Goal: Transaction & Acquisition: Purchase product/service

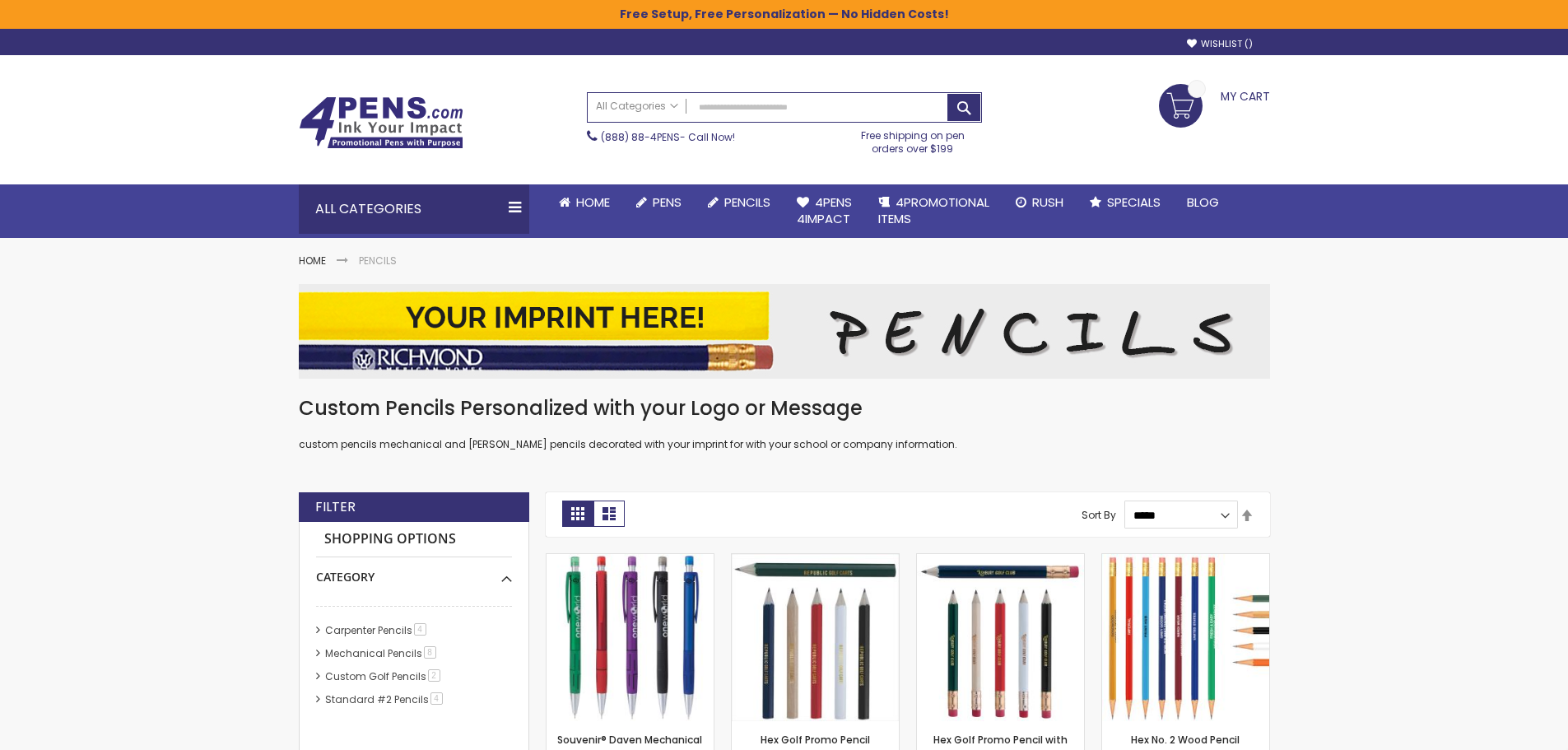
scroll to position [165, 0]
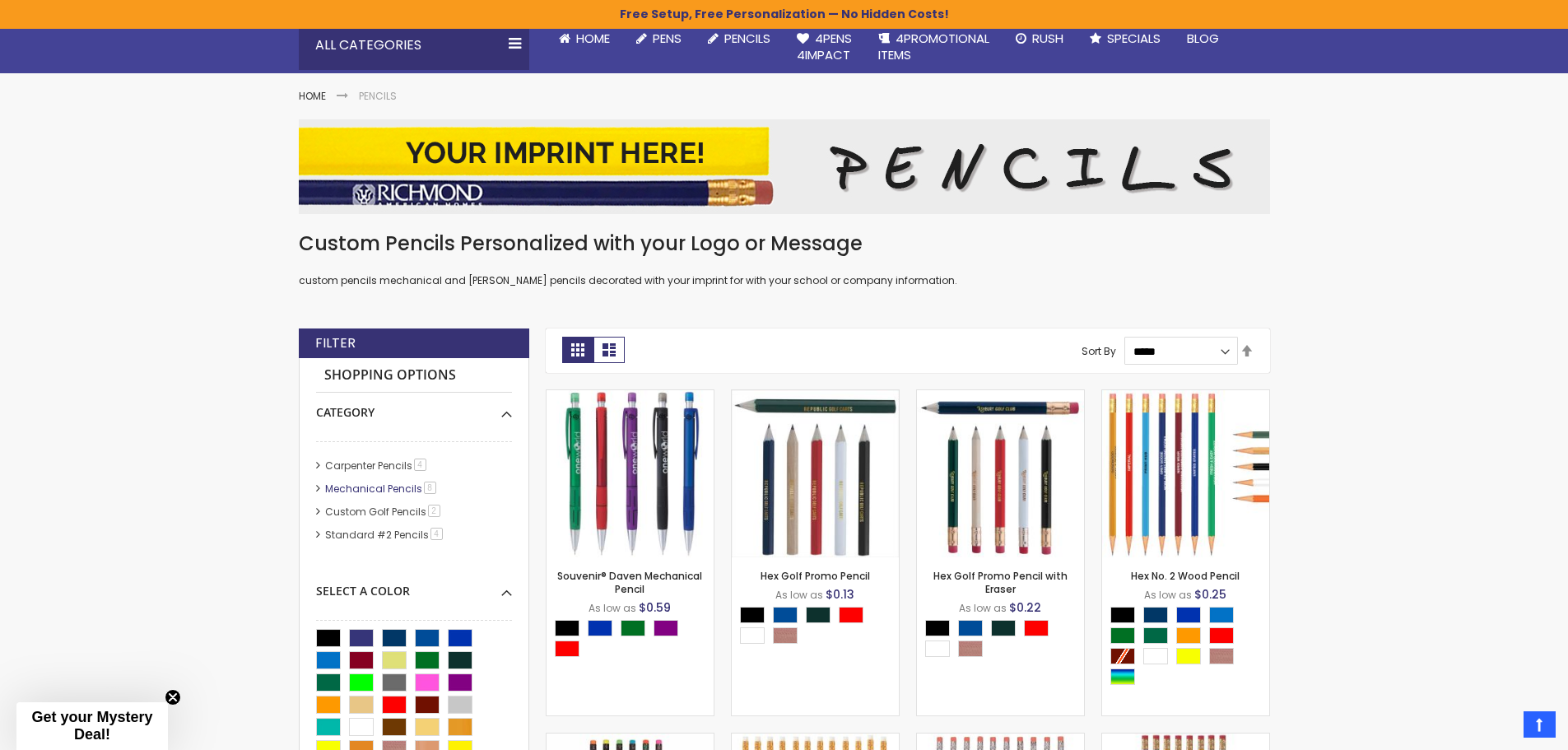
click at [360, 488] on link "Mechanical Pencils 8 item" at bounding box center [380, 488] width 121 height 14
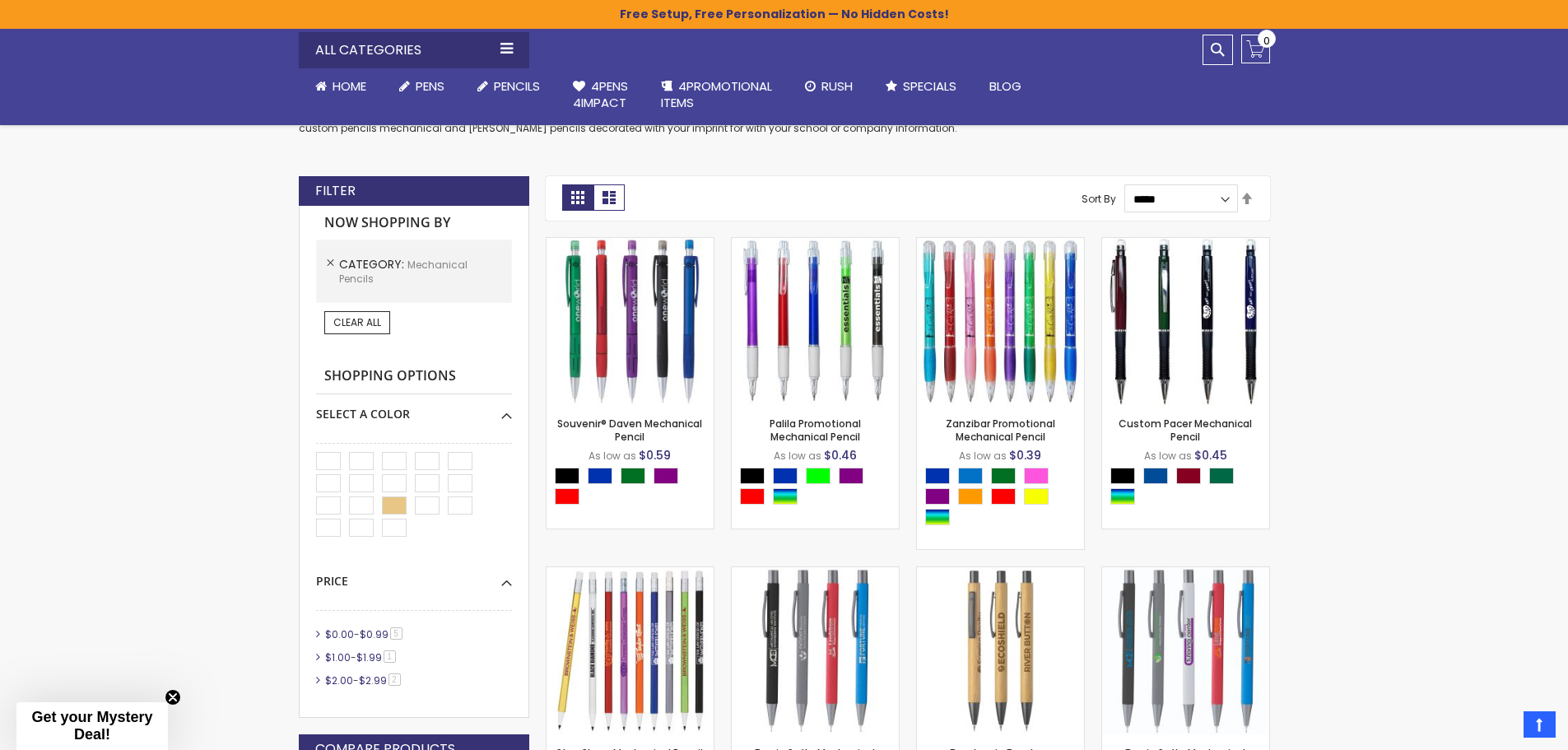
scroll to position [329, 0]
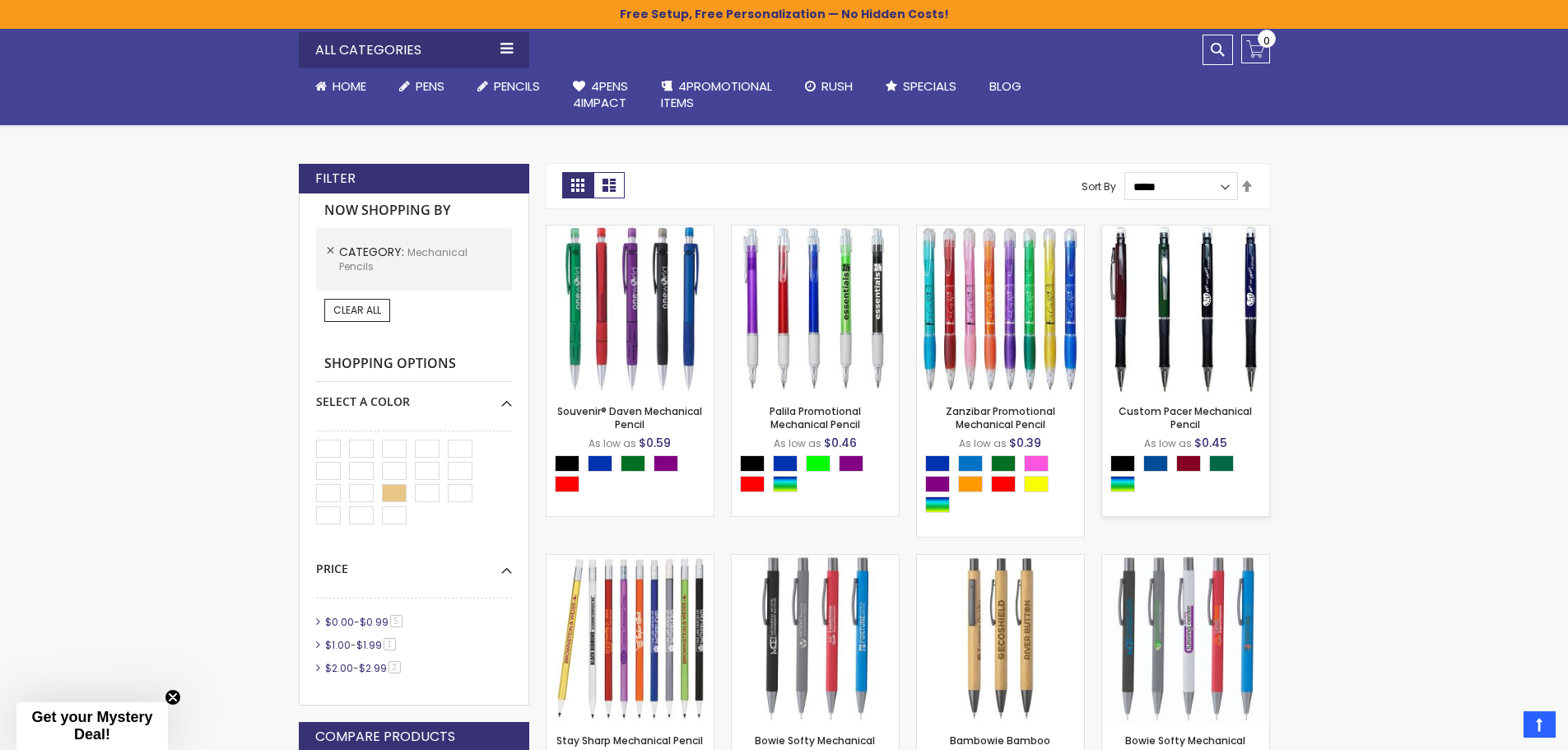
click at [1208, 336] on img at bounding box center [1185, 309] width 167 height 167
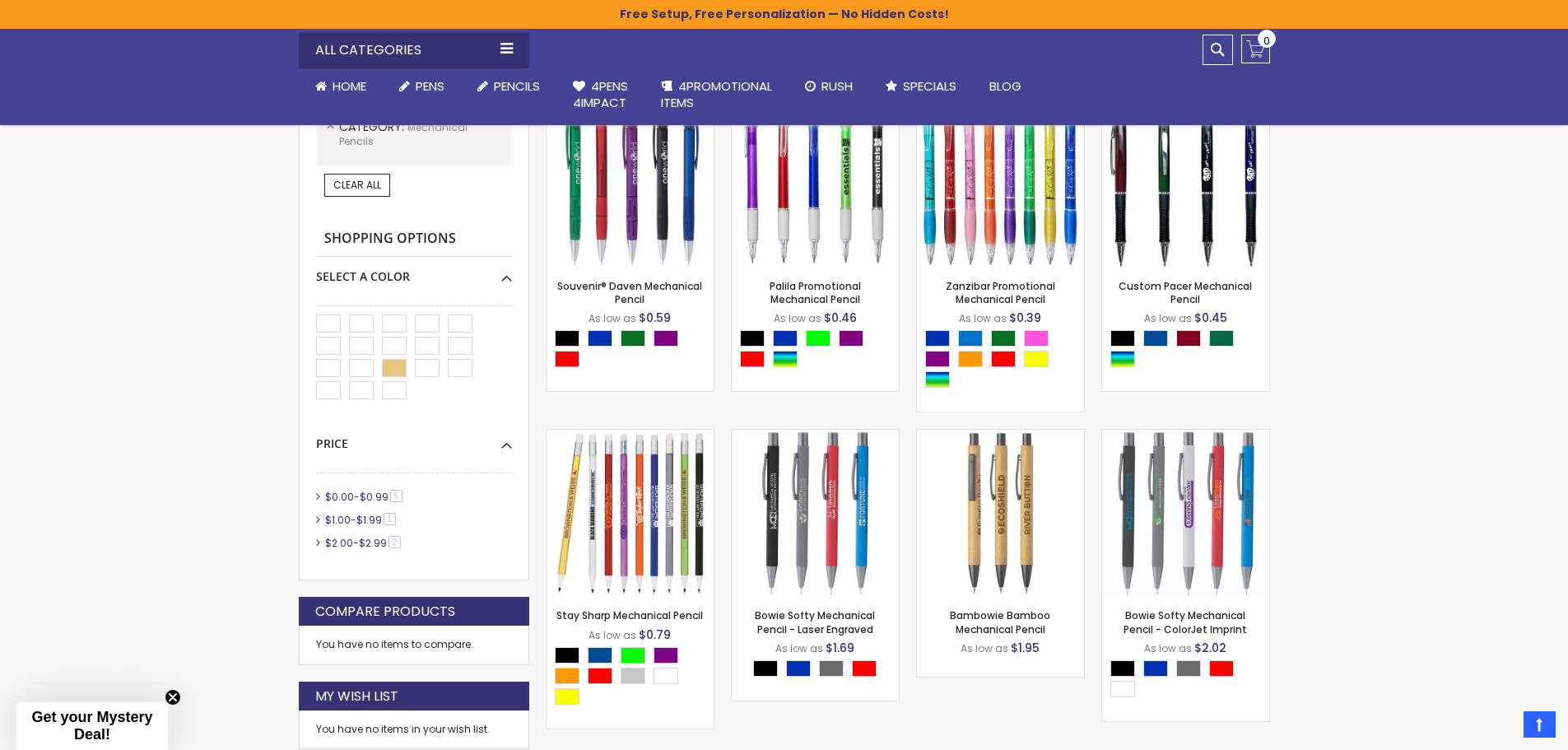
scroll to position [494, 0]
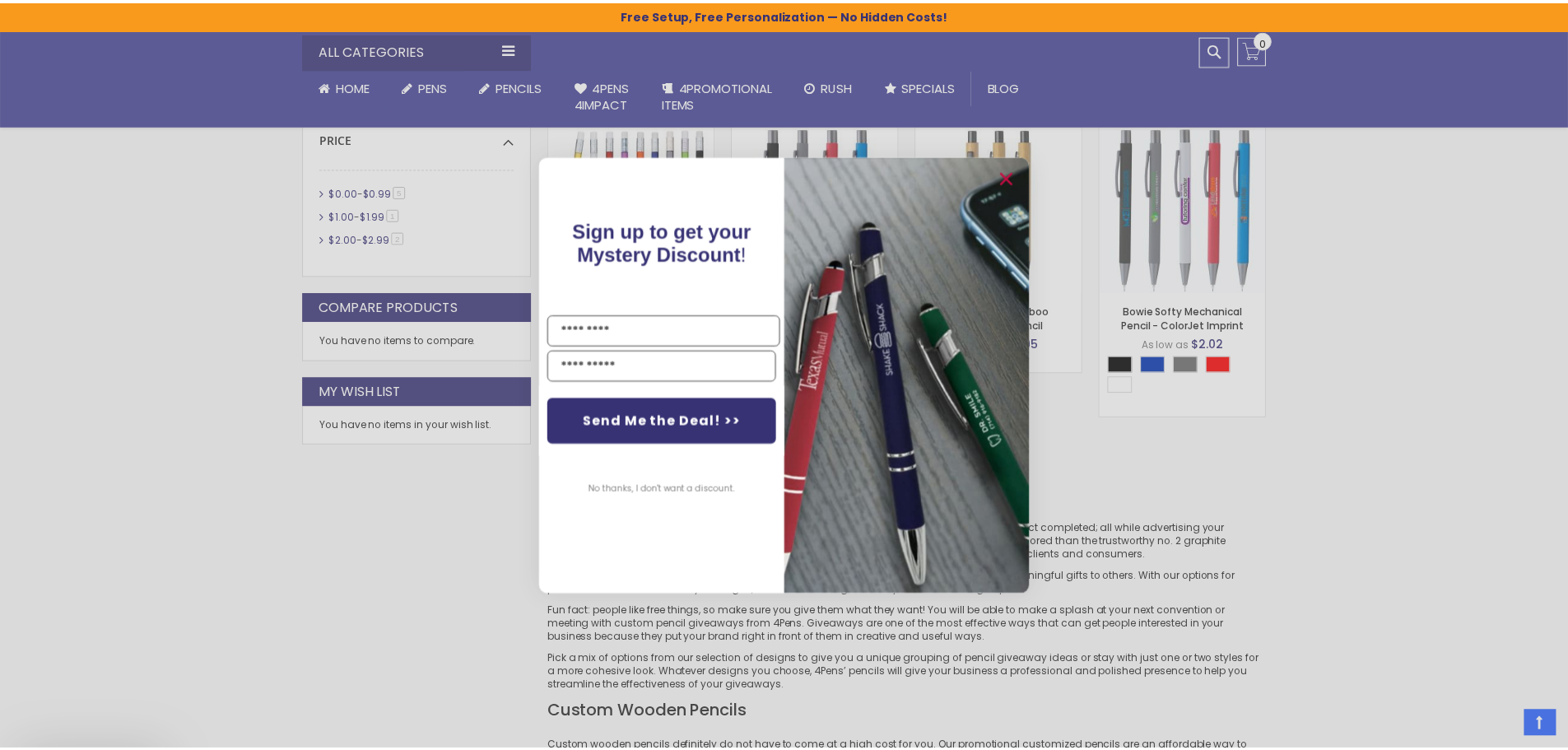
scroll to position [823, 0]
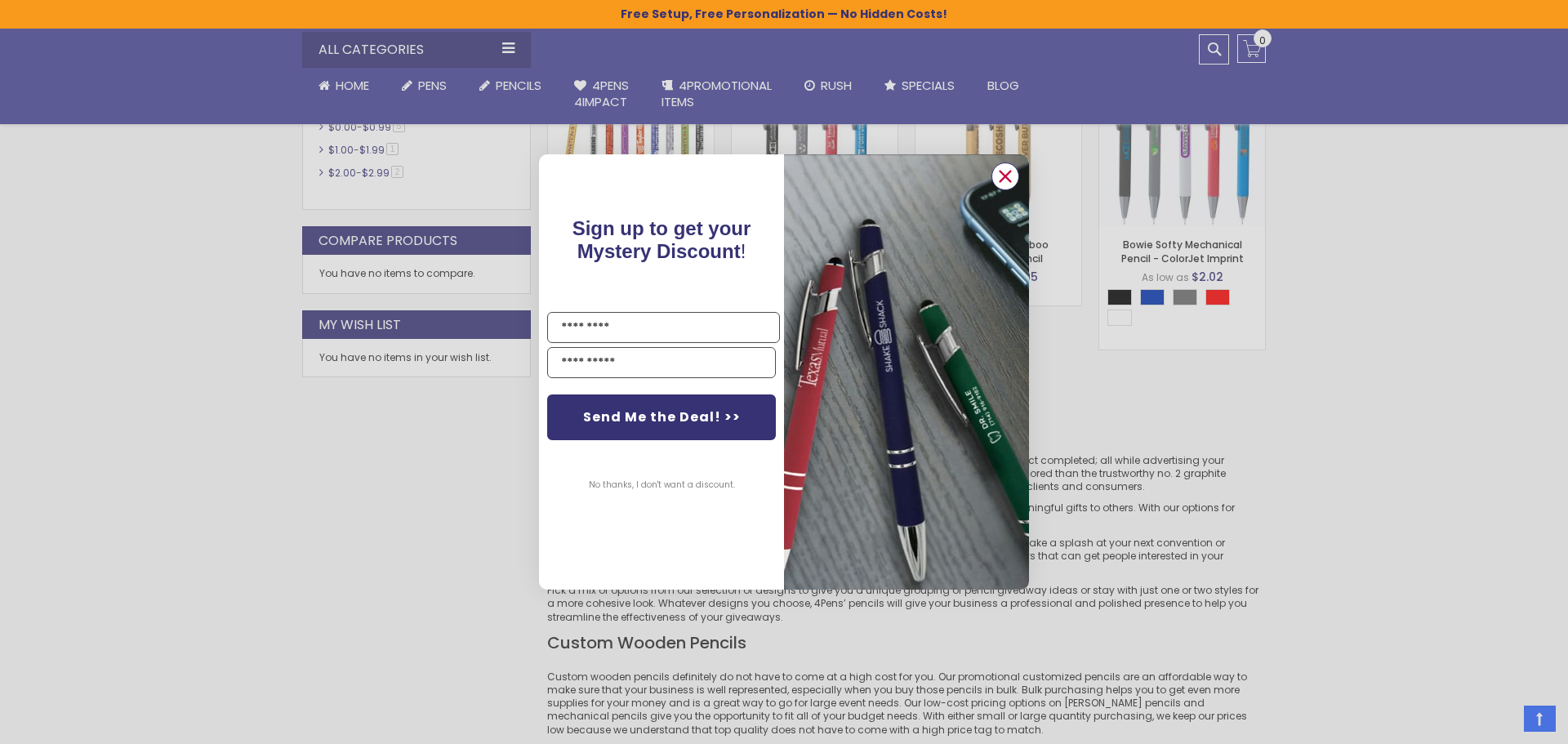
click at [1005, 177] on icon "Close dialog" at bounding box center [1007, 176] width 11 height 11
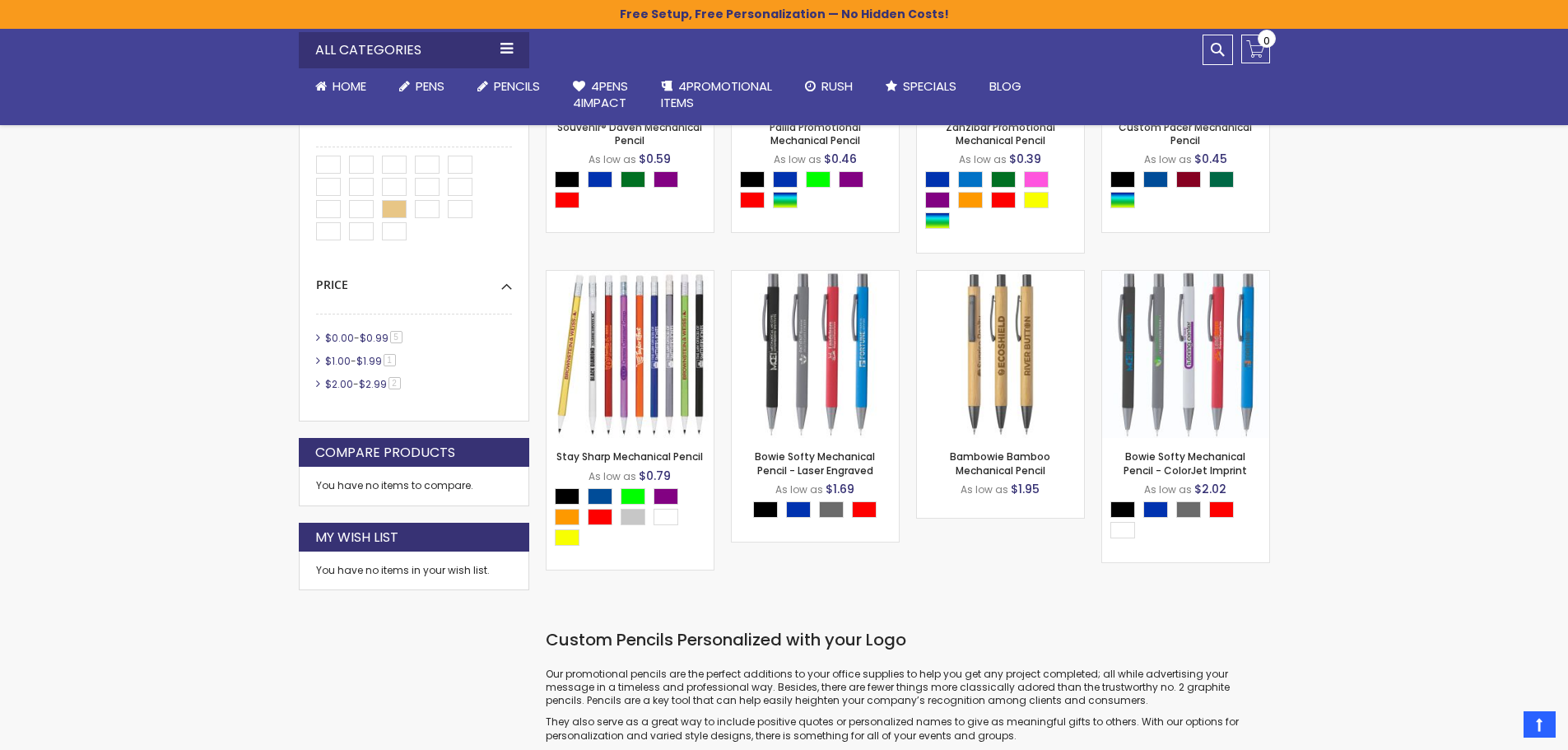
scroll to position [576, 0]
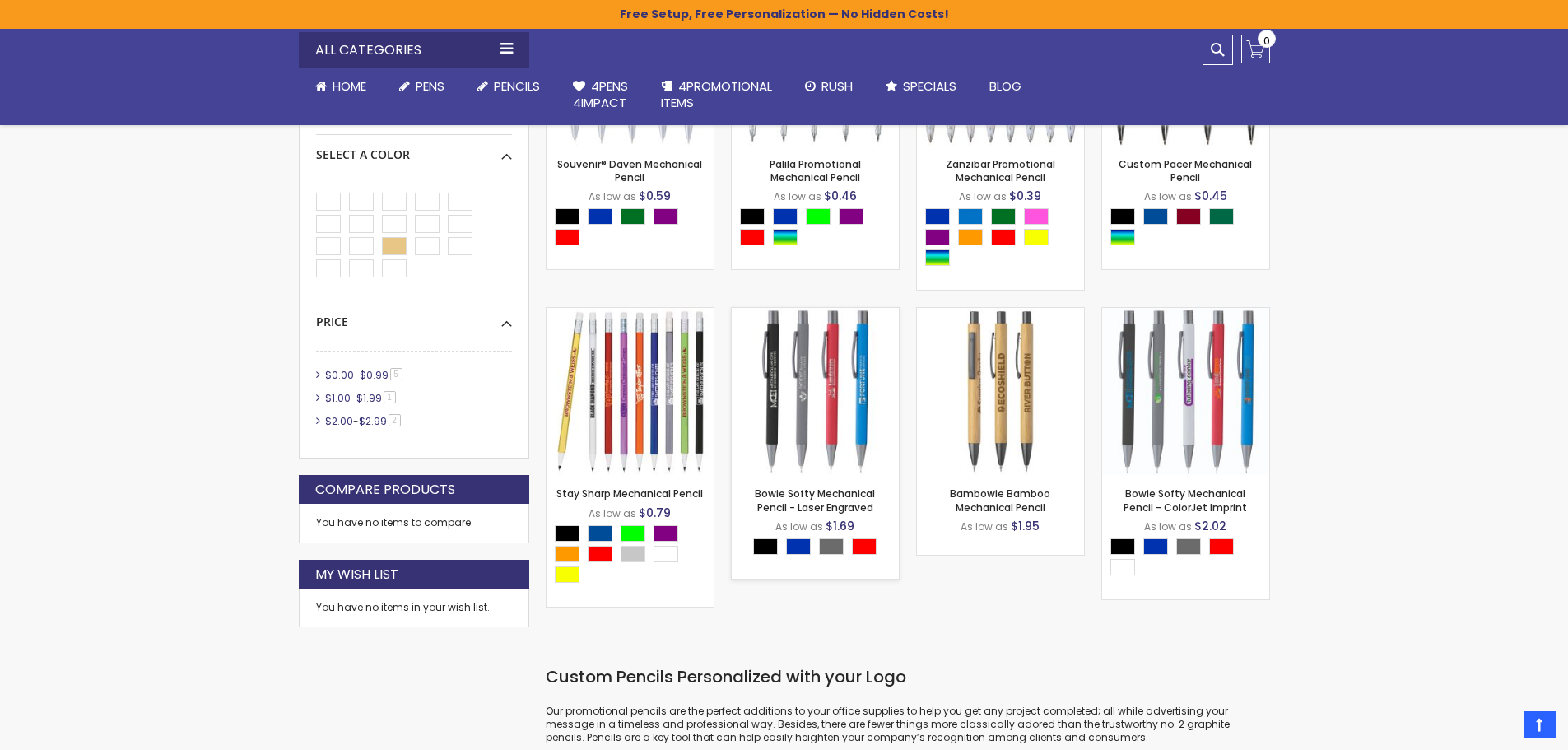
click at [810, 404] on img at bounding box center [814, 391] width 167 height 167
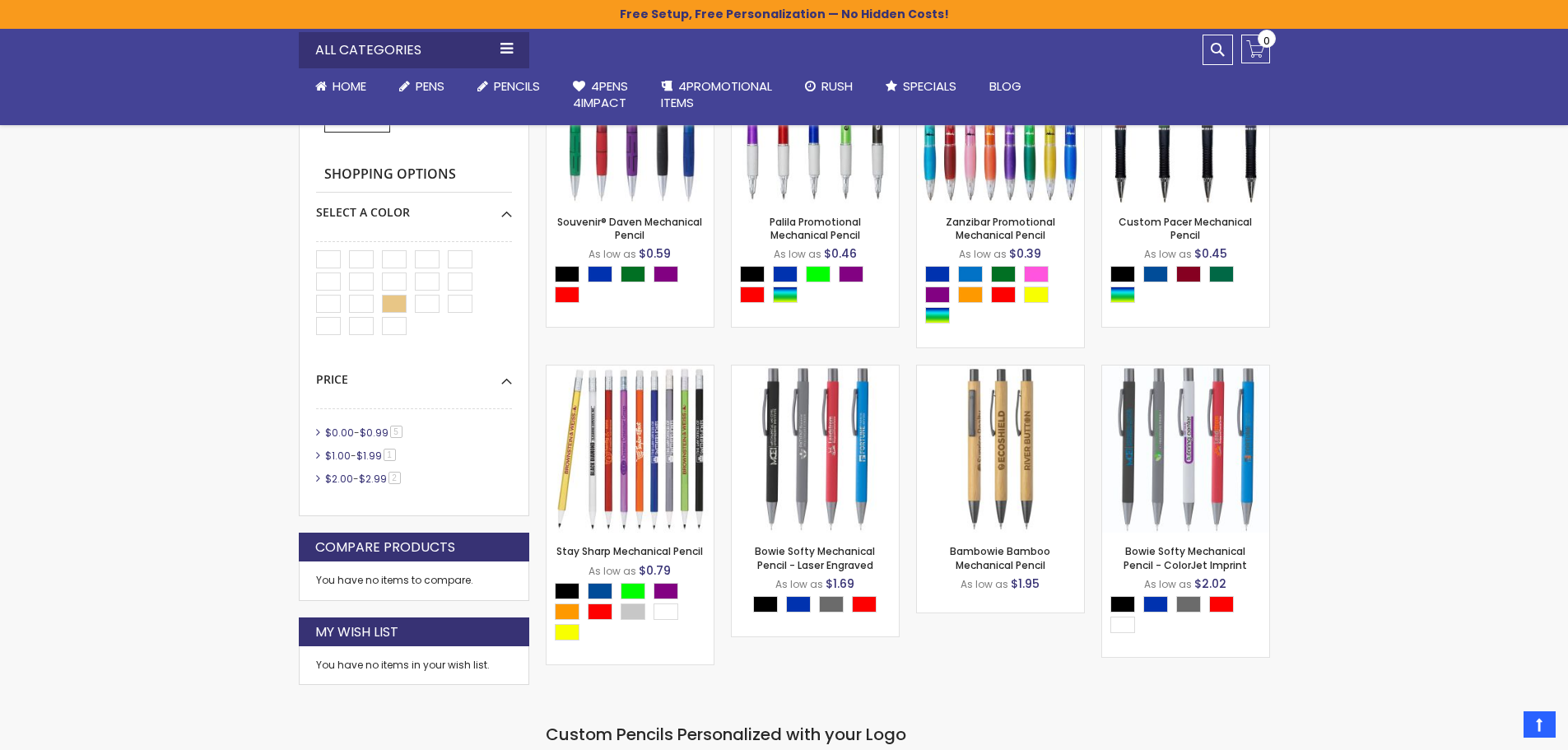
scroll to position [494, 0]
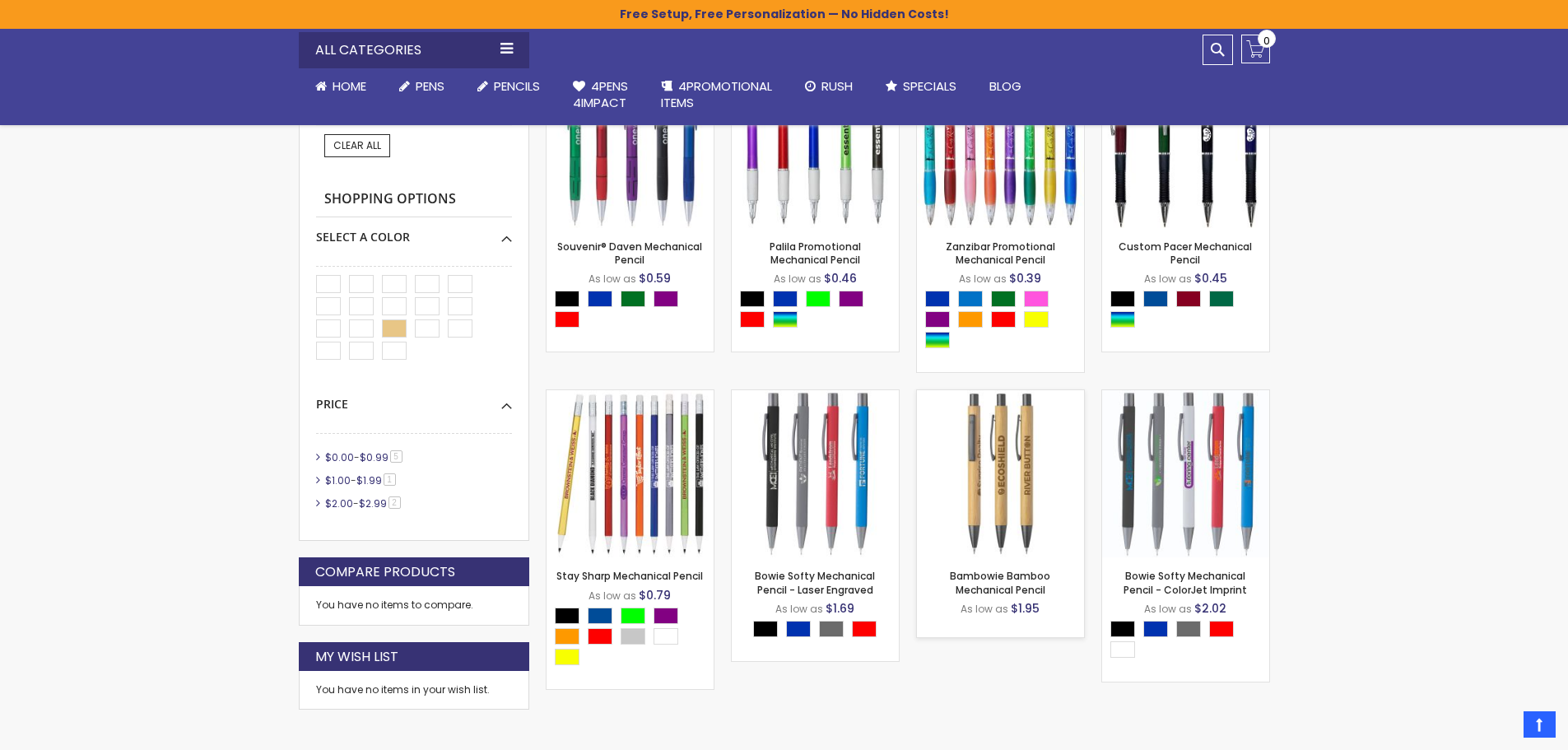
click at [994, 510] on img at bounding box center [1000, 474] width 167 height 167
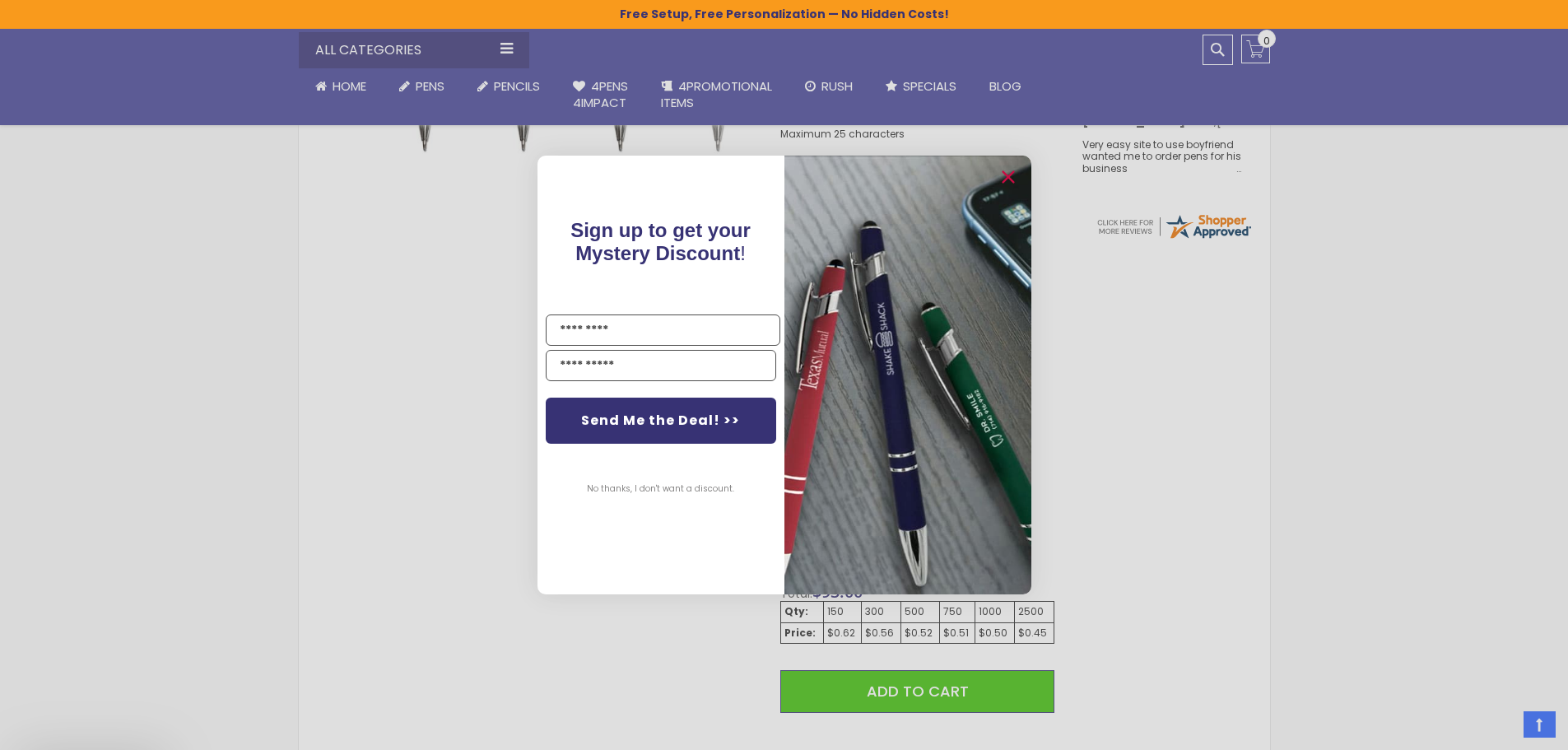
scroll to position [576, 0]
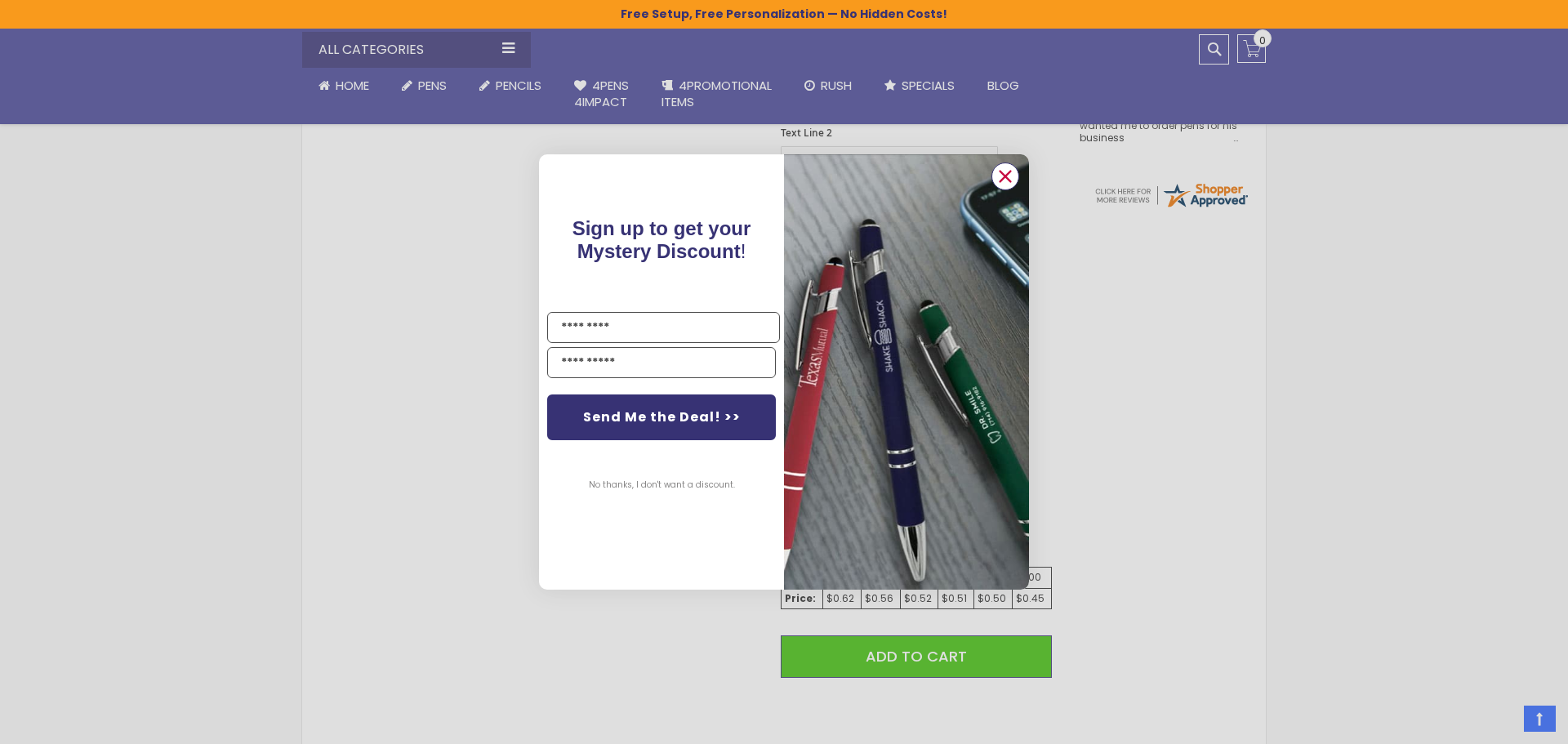
click at [1004, 166] on circle "Close dialog" at bounding box center [1005, 176] width 25 height 25
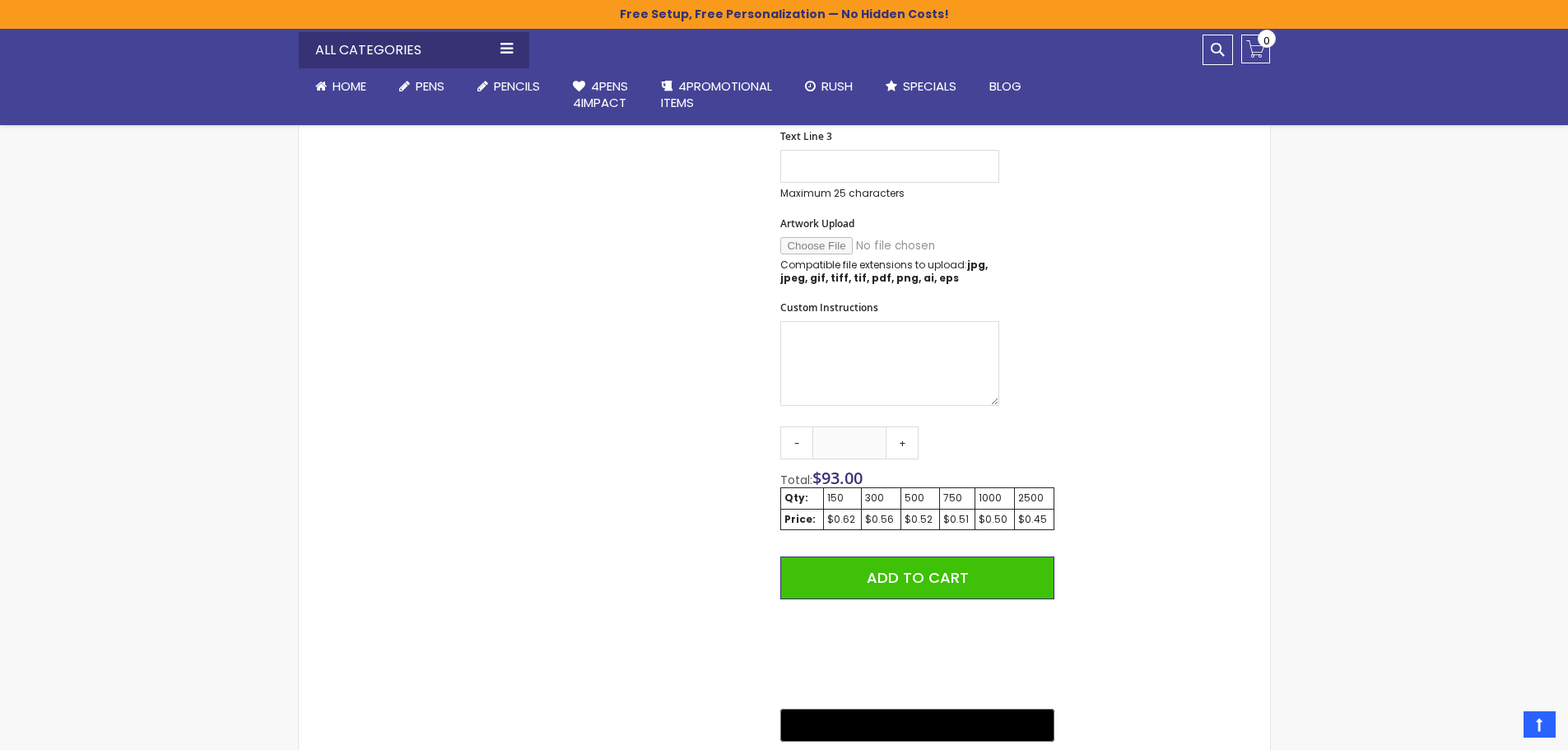
scroll to position [659, 0]
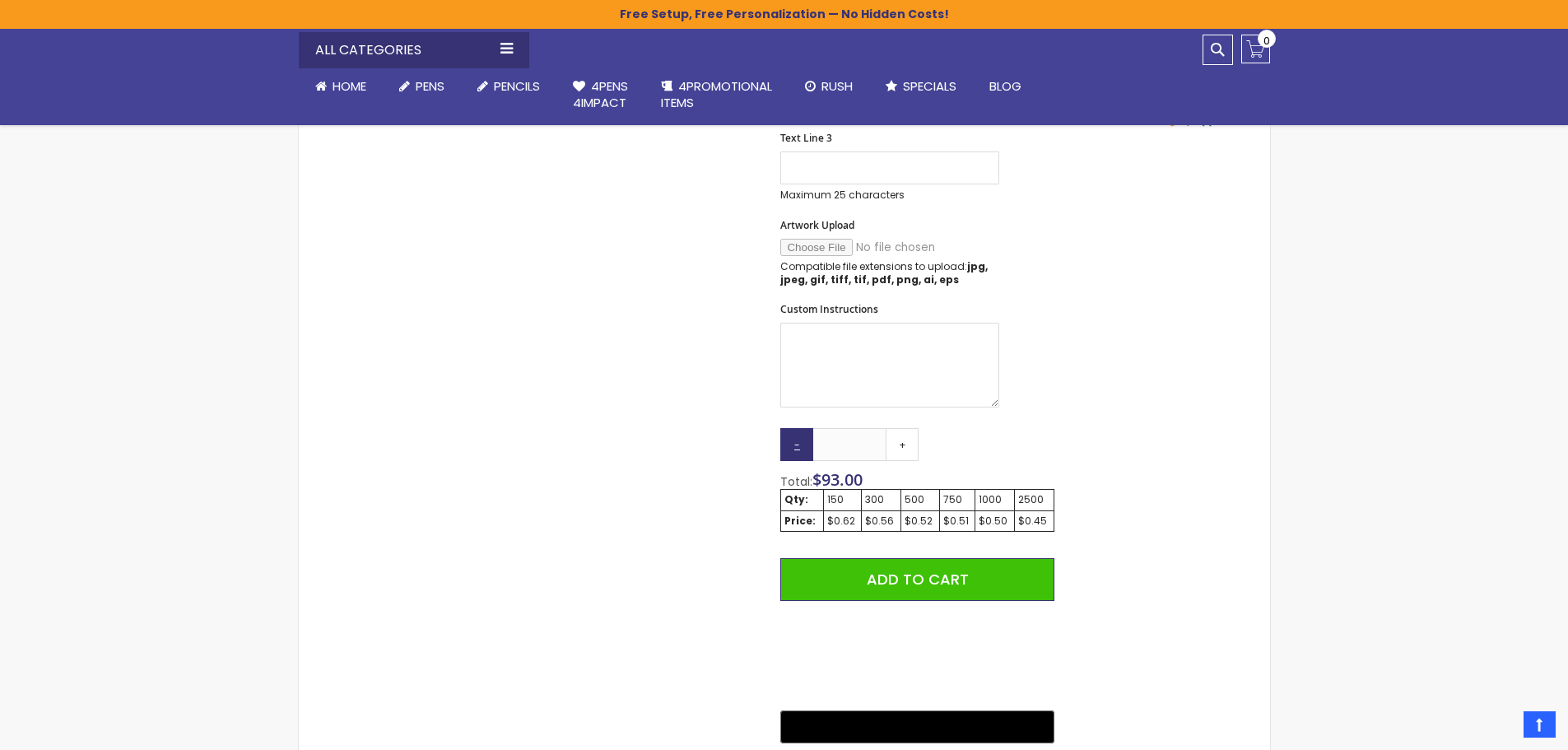
click at [797, 441] on link "-" at bounding box center [797, 445] width 33 height 33
click at [787, 444] on link "-" at bounding box center [797, 445] width 33 height 33
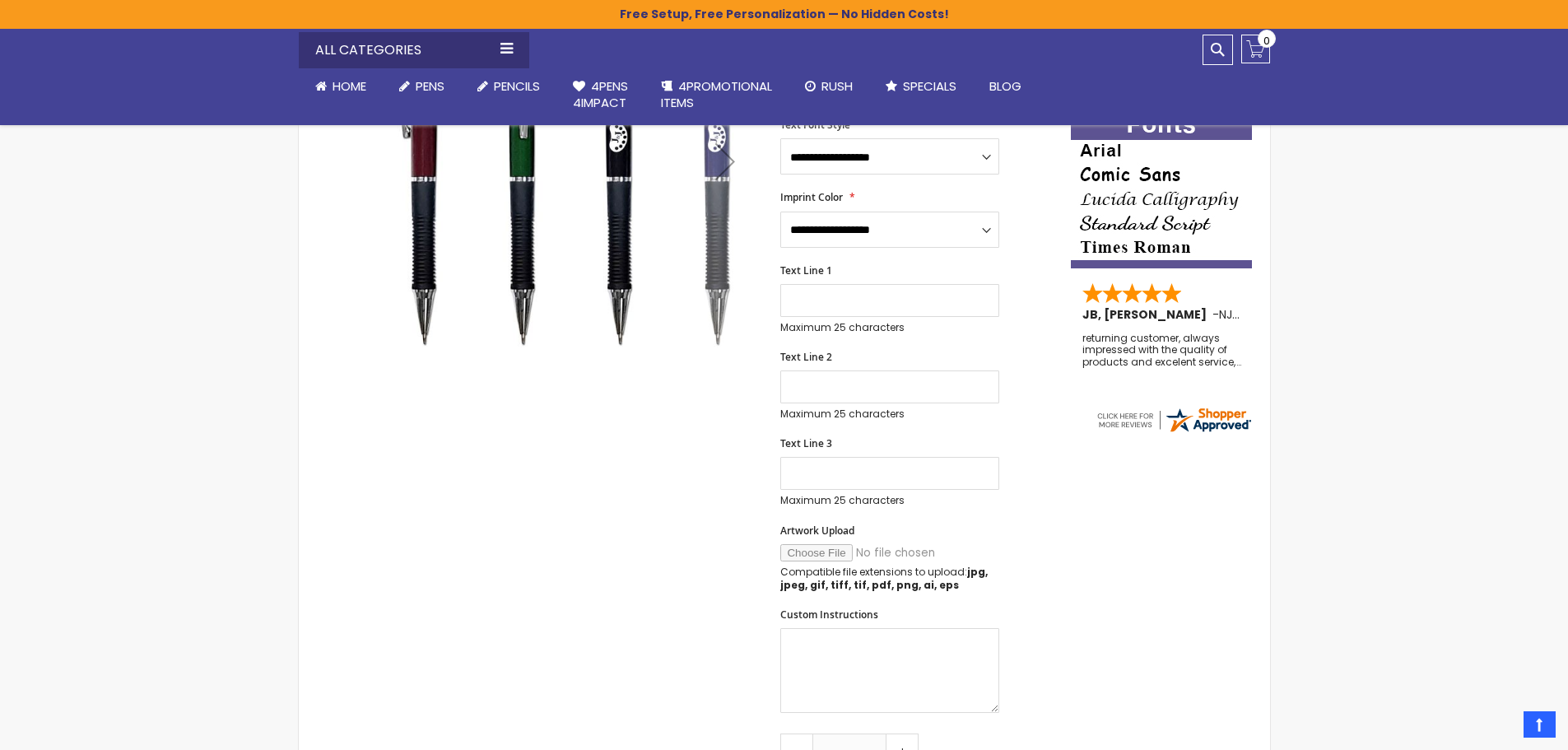
scroll to position [247, 0]
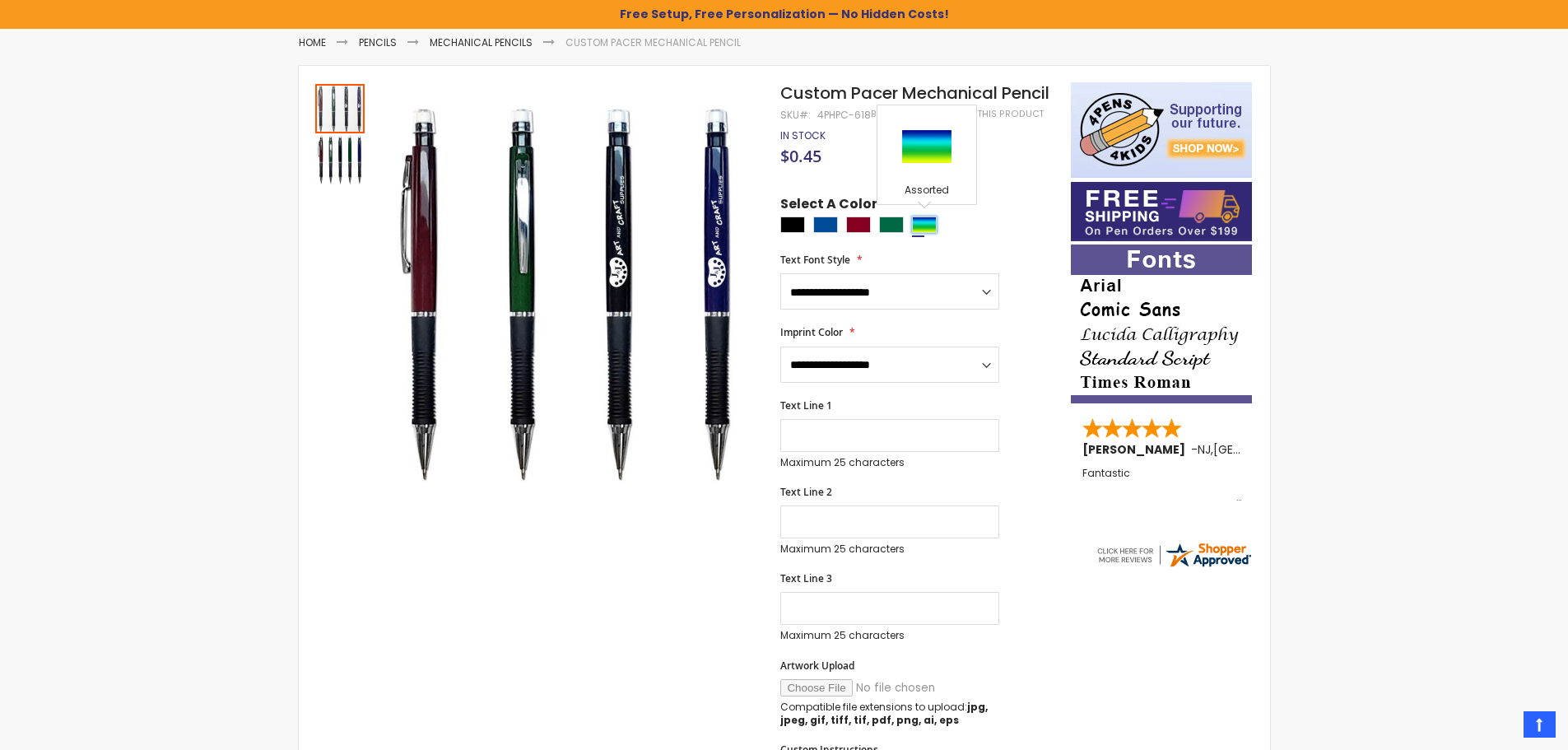
click at [918, 227] on div "Assorted" at bounding box center [924, 225] width 25 height 17
type input "****"
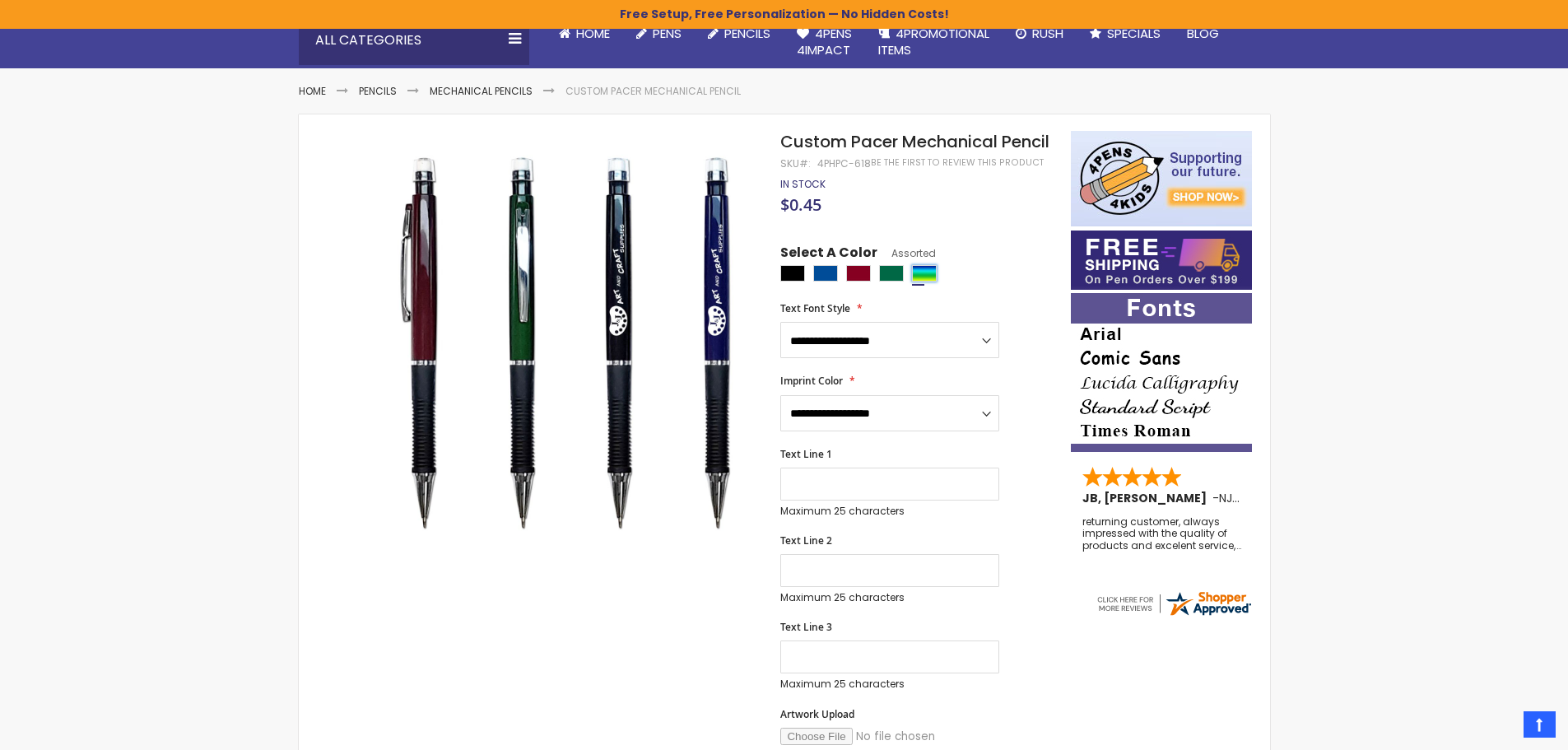
scroll to position [165, 0]
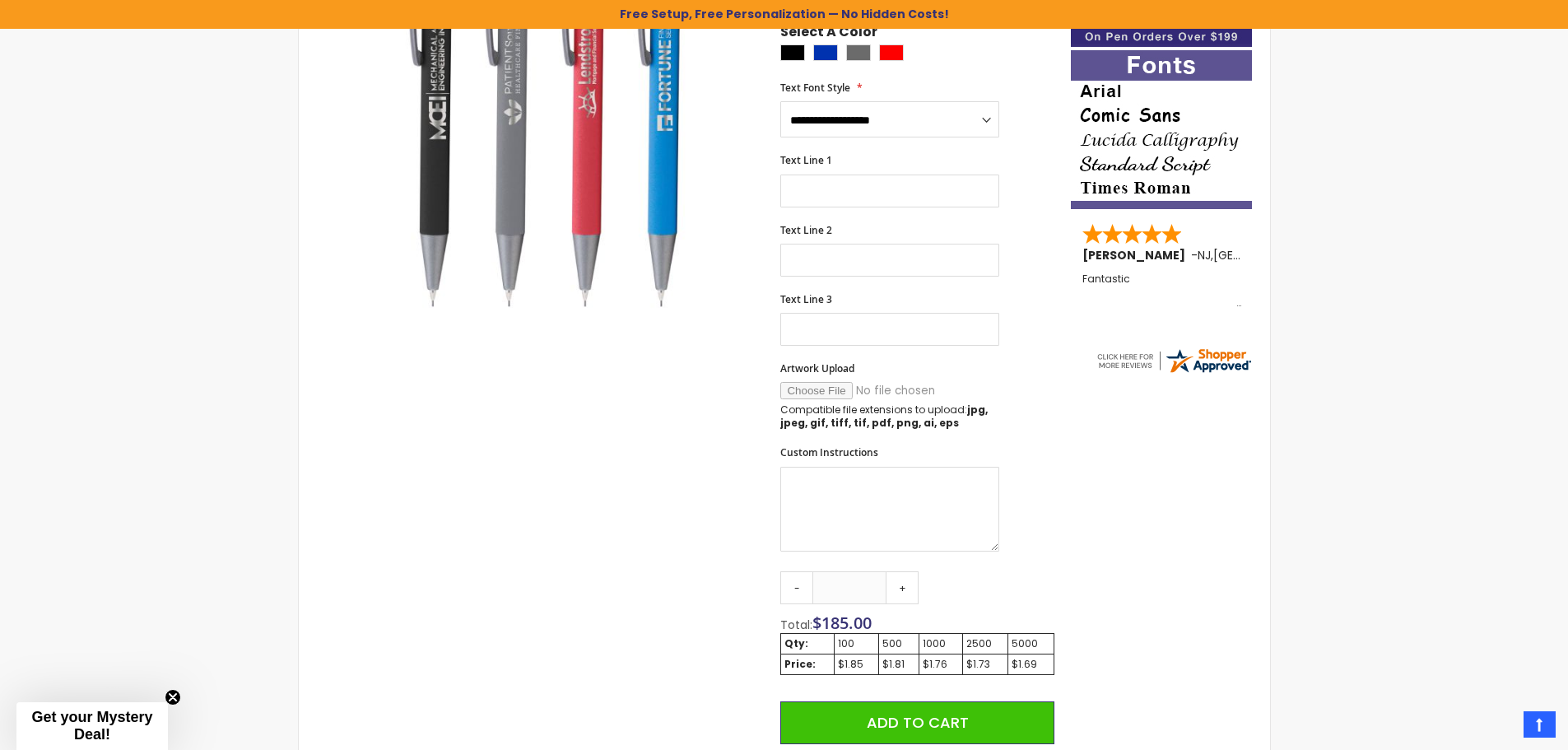
scroll to position [441, 0]
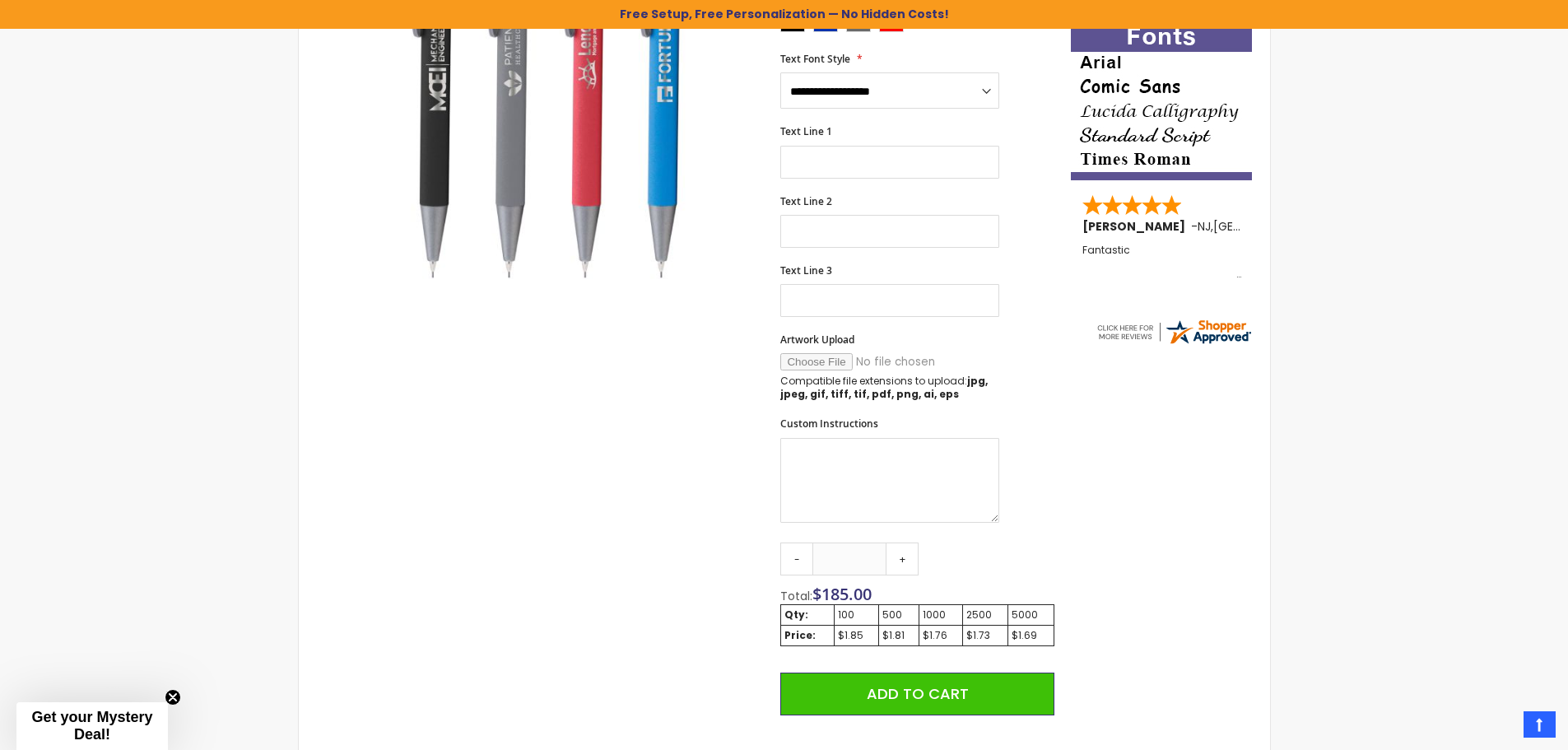
click at [430, 497] on div "Skip to the end of the images gallery Skip to the beginning of the images galle…" at bounding box center [685, 480] width 755 height 1243
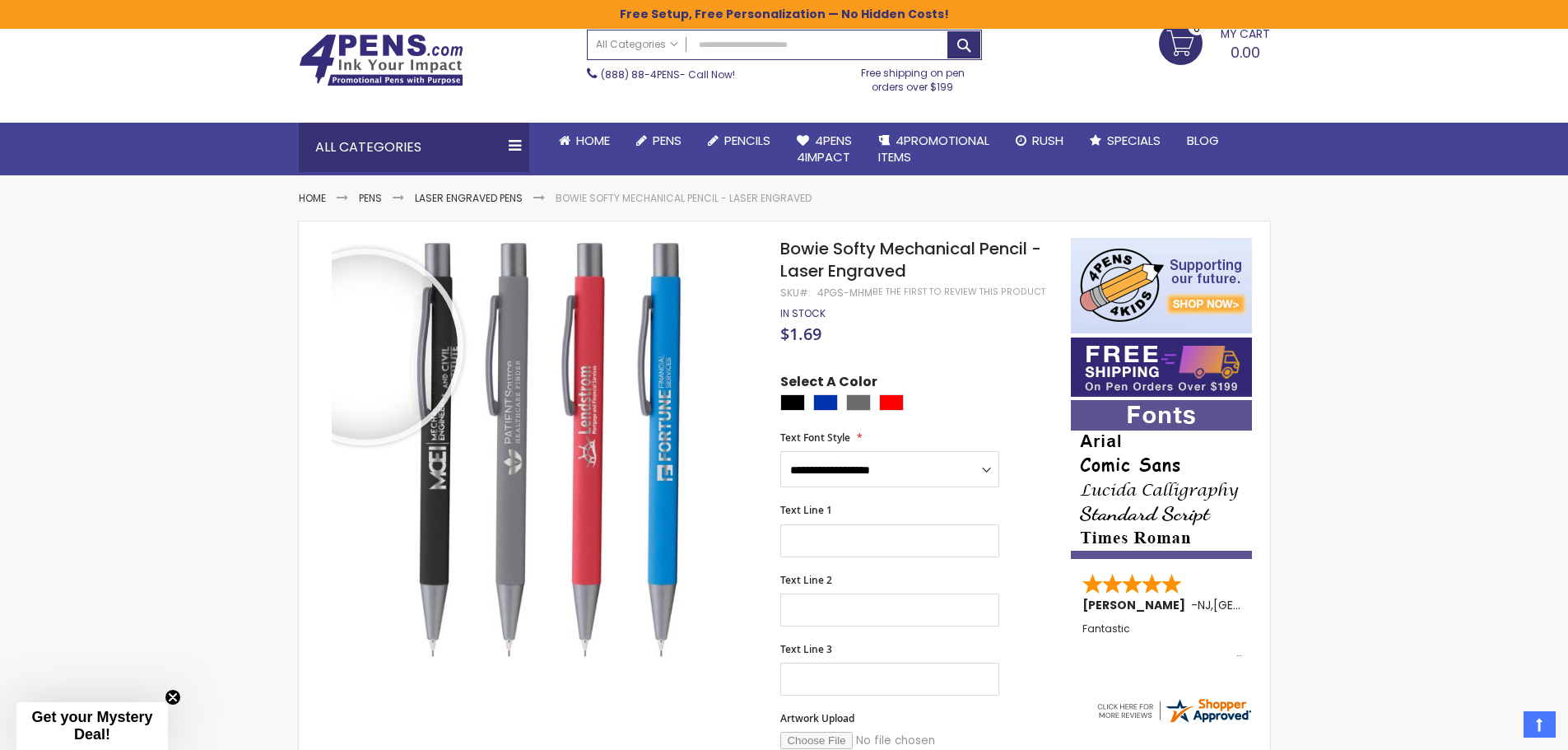
scroll to position [29, 0]
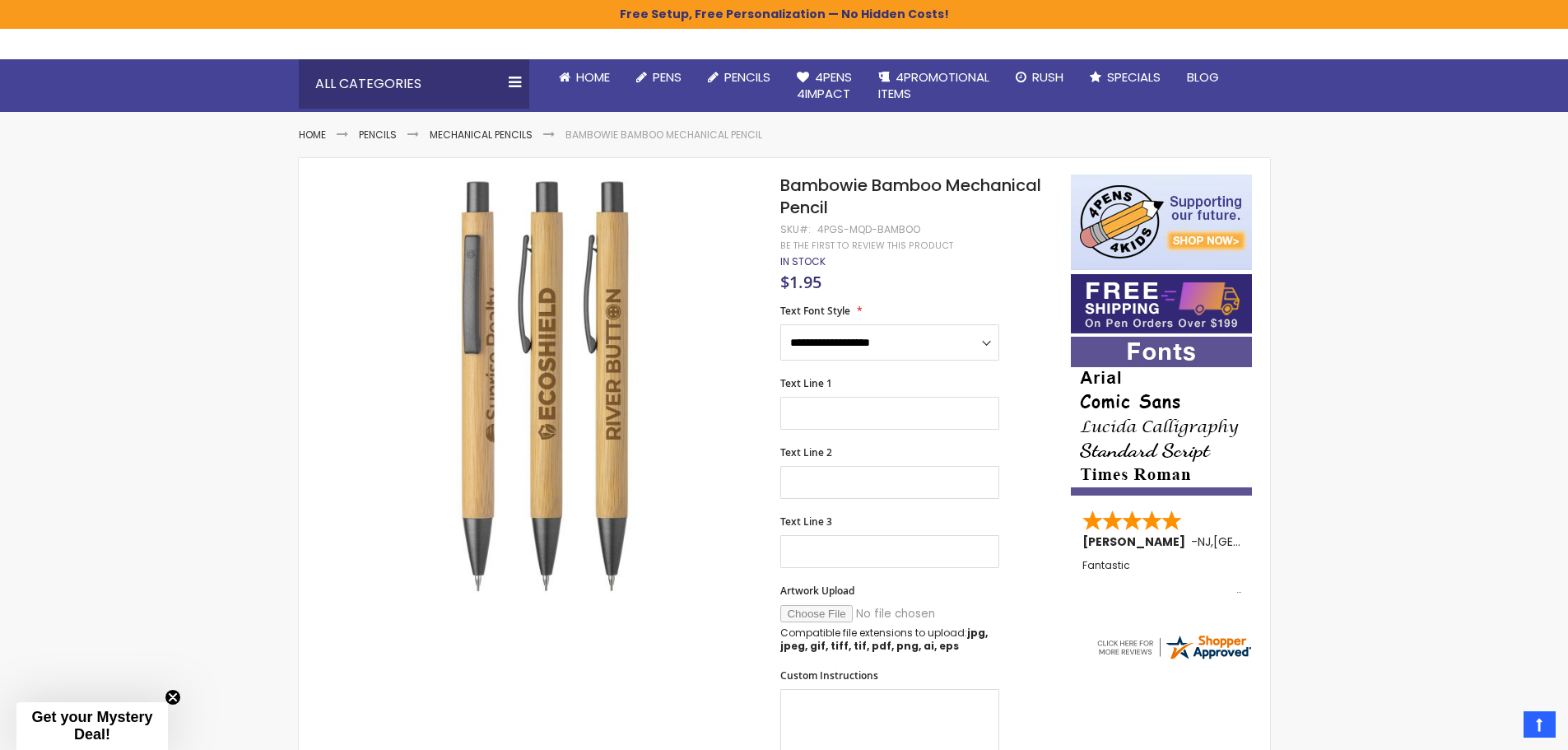
scroll to position [112, 0]
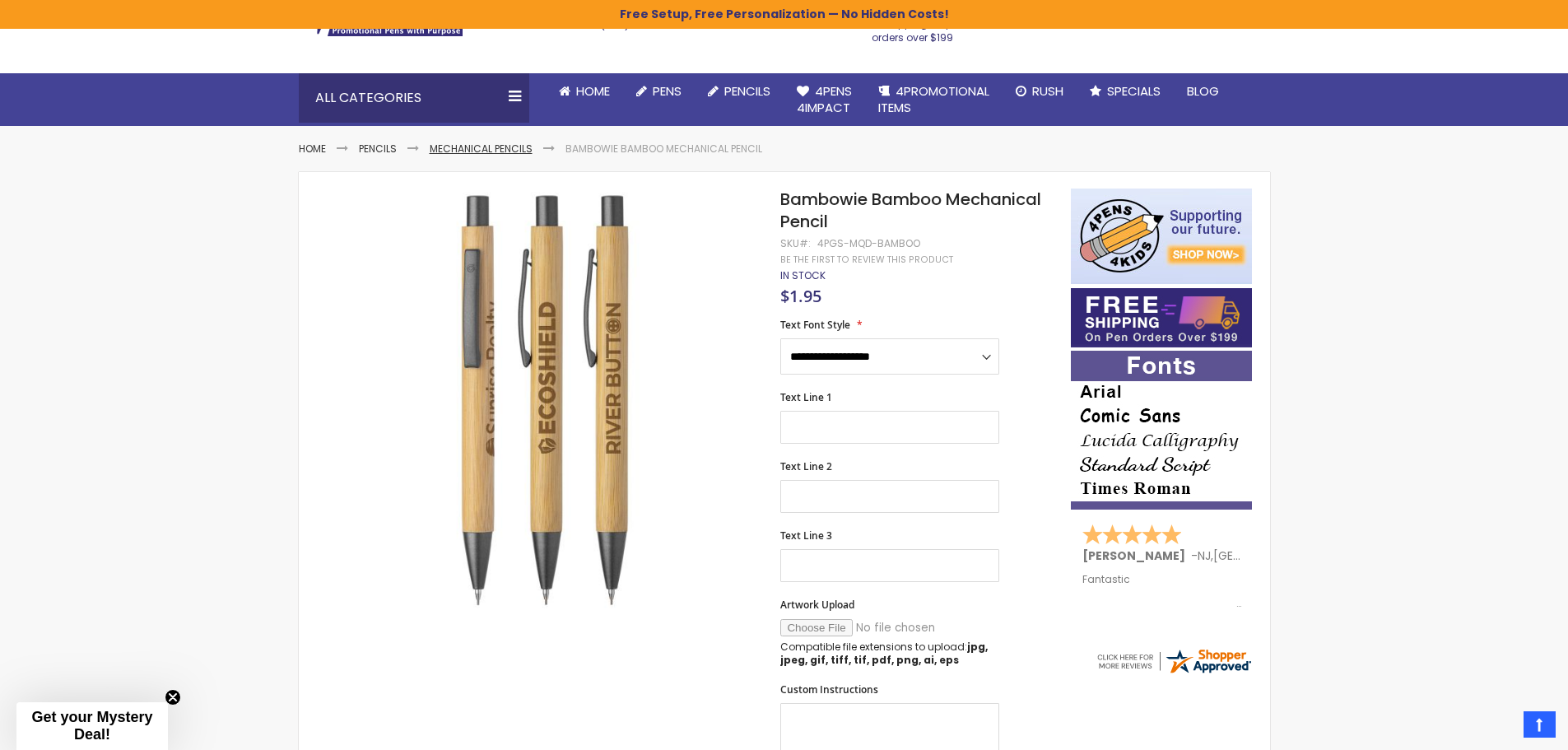
click at [483, 142] on link "Mechanical Pencils" at bounding box center [481, 148] width 103 height 14
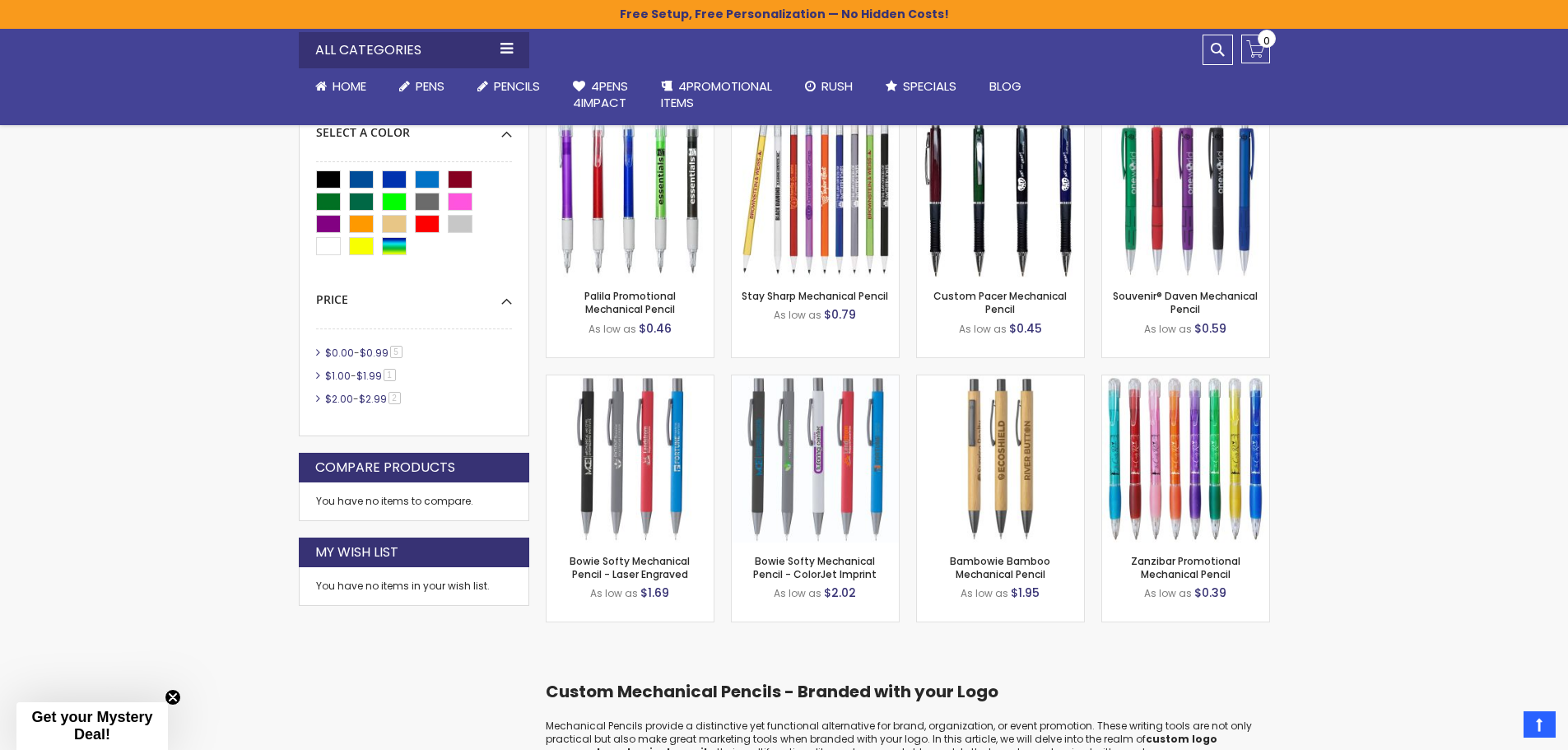
scroll to position [440, 0]
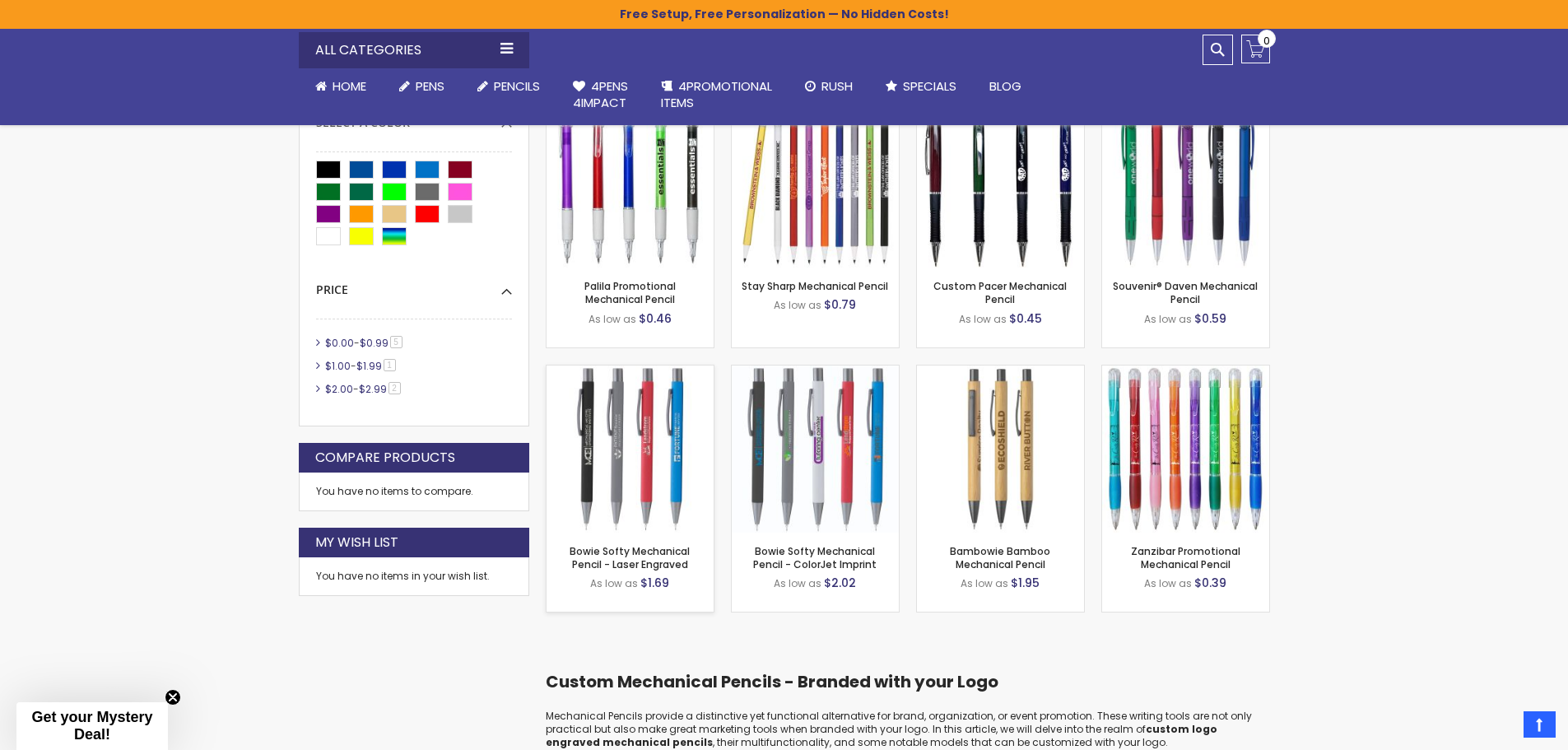
click at [633, 539] on div "Bowie Softy Mechanical Pencil - Laser Engraved As low as $1.69 - *** +" at bounding box center [629, 572] width 167 height 79
click at [635, 554] on link "Bowie Softy Mechanical Pencil - Laser Engraved" at bounding box center [629, 557] width 120 height 27
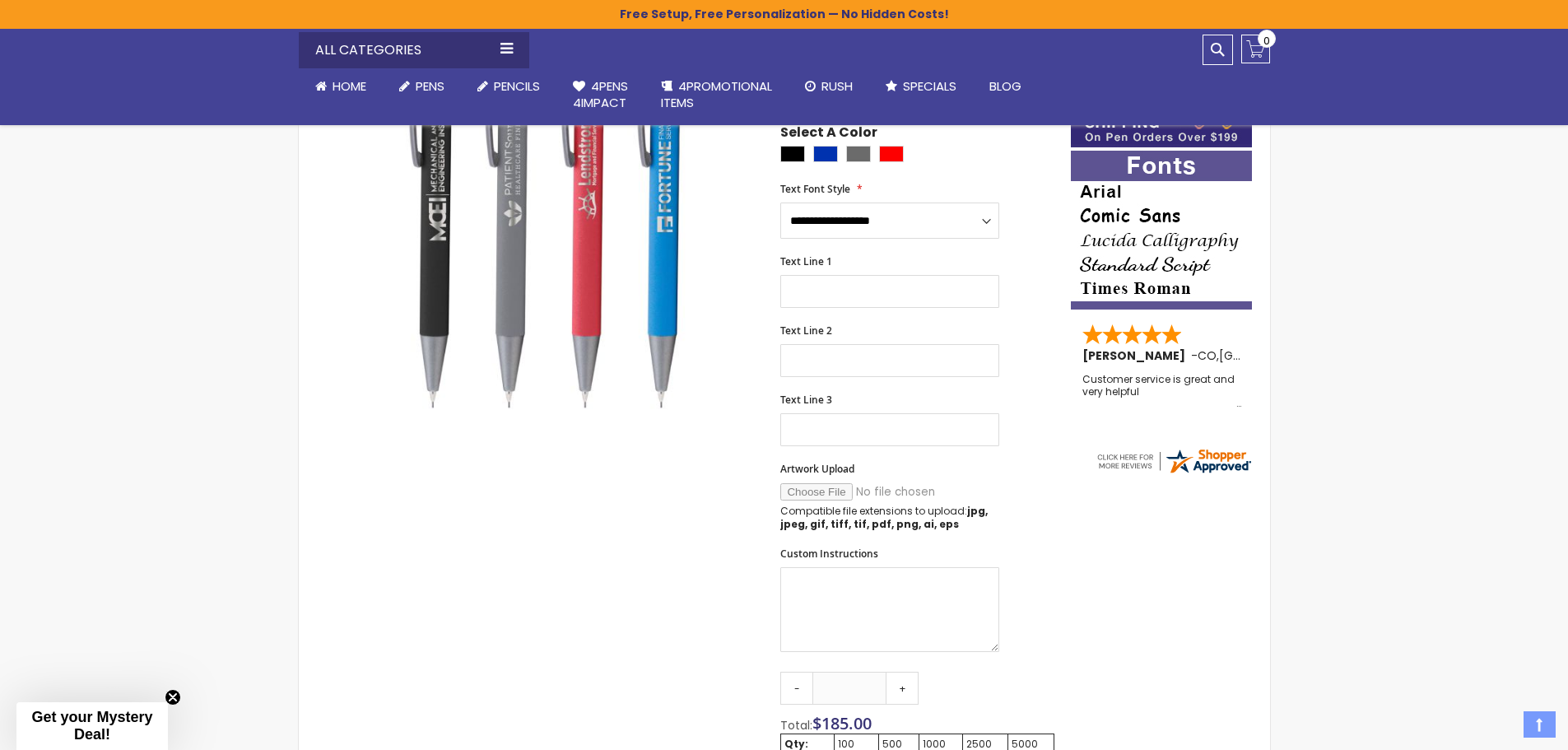
scroll to position [412, 0]
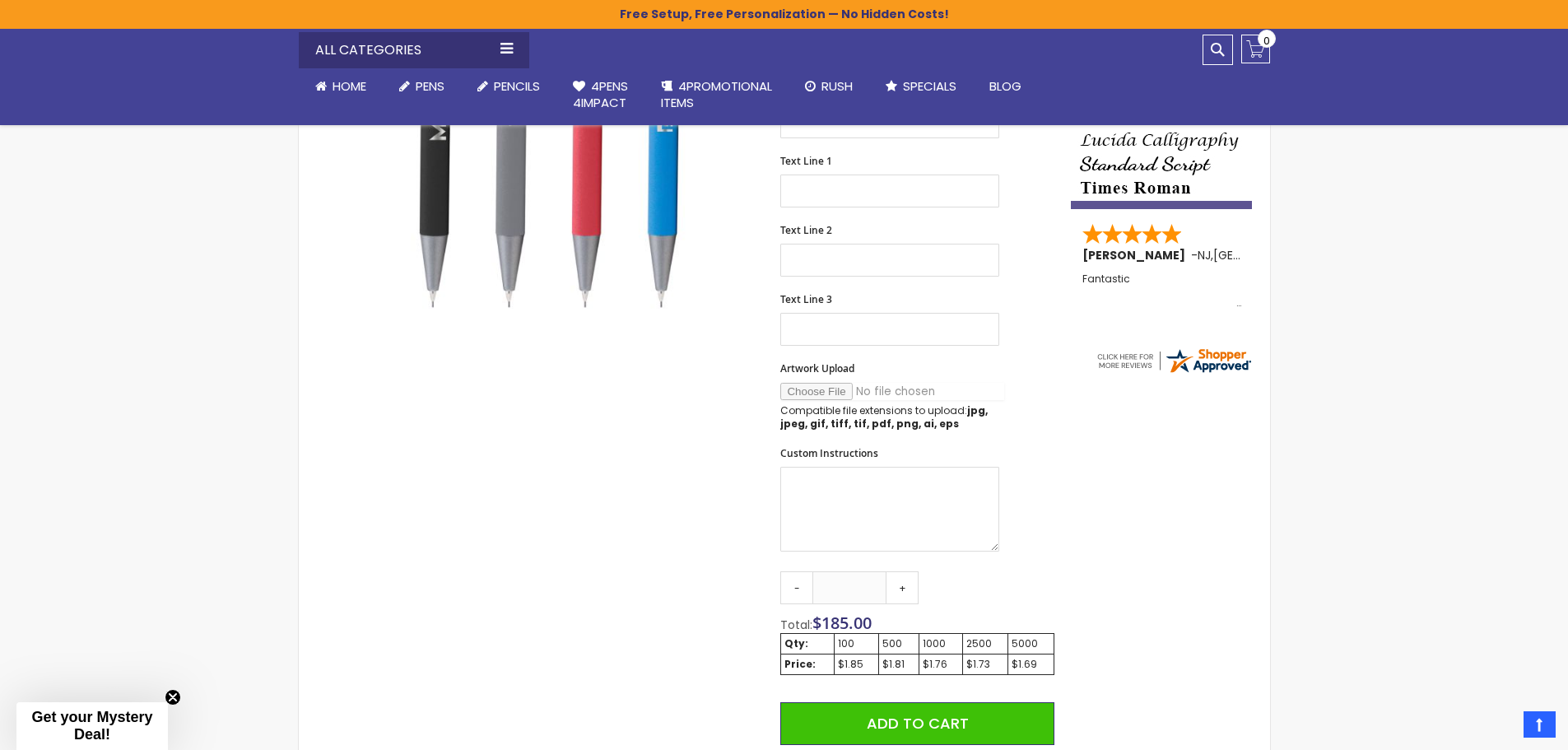
click at [830, 386] on input "Artwork Upload" at bounding box center [892, 391] width 224 height 18
type input "**********"
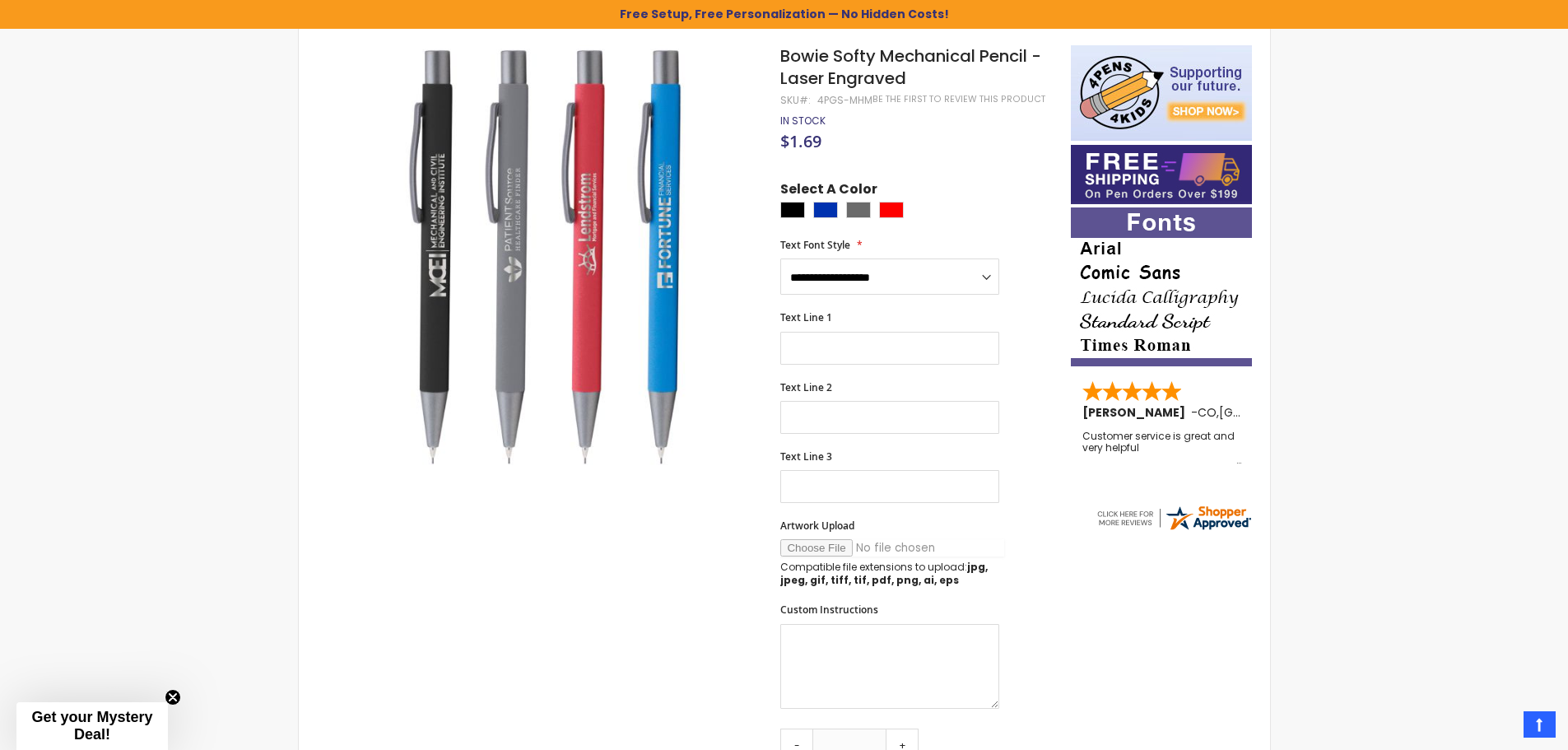
scroll to position [247, 0]
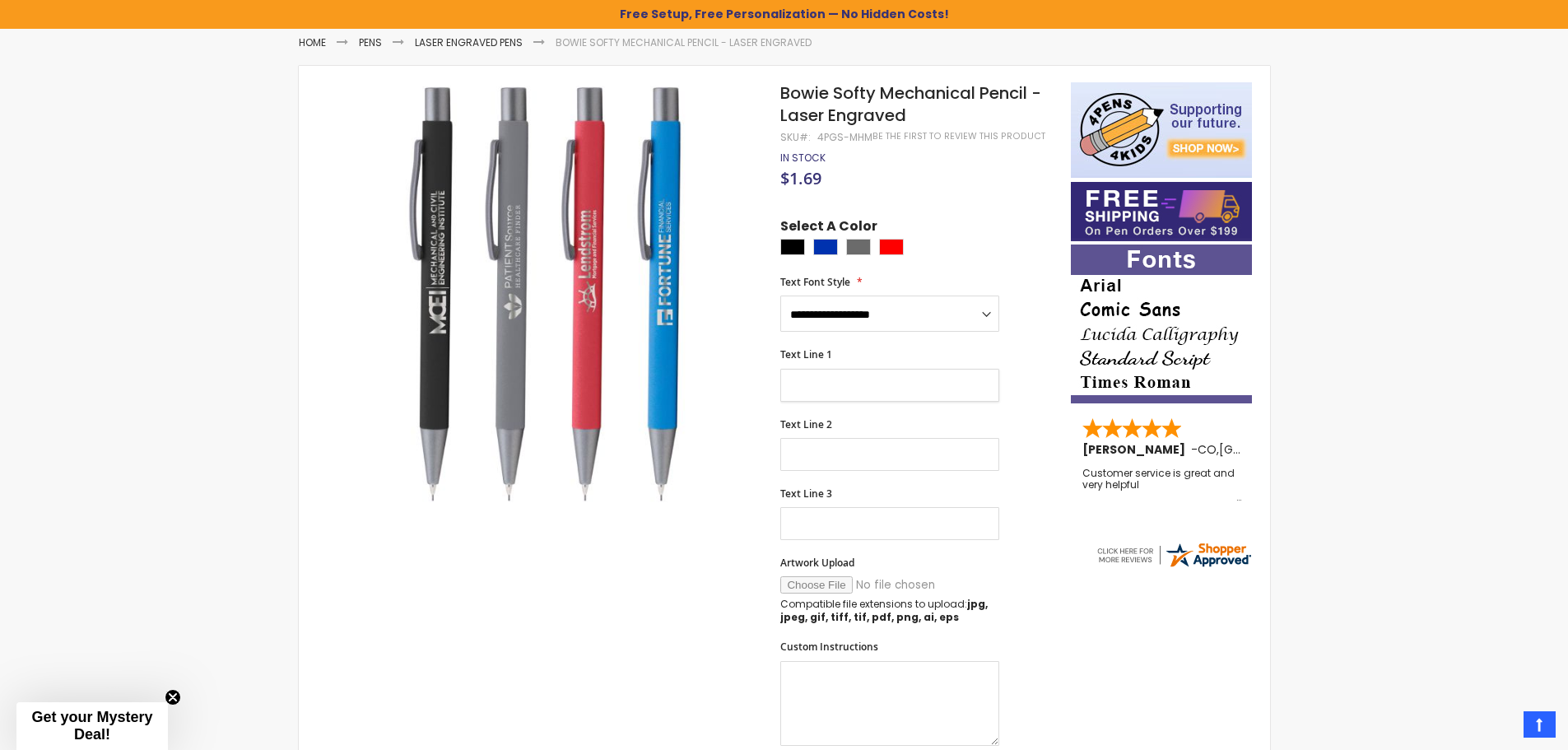
click at [843, 387] on input "Text Line 1" at bounding box center [890, 385] width 219 height 33
type input "**********"
click at [791, 250] on div "Black" at bounding box center [792, 247] width 25 height 17
type input "****"
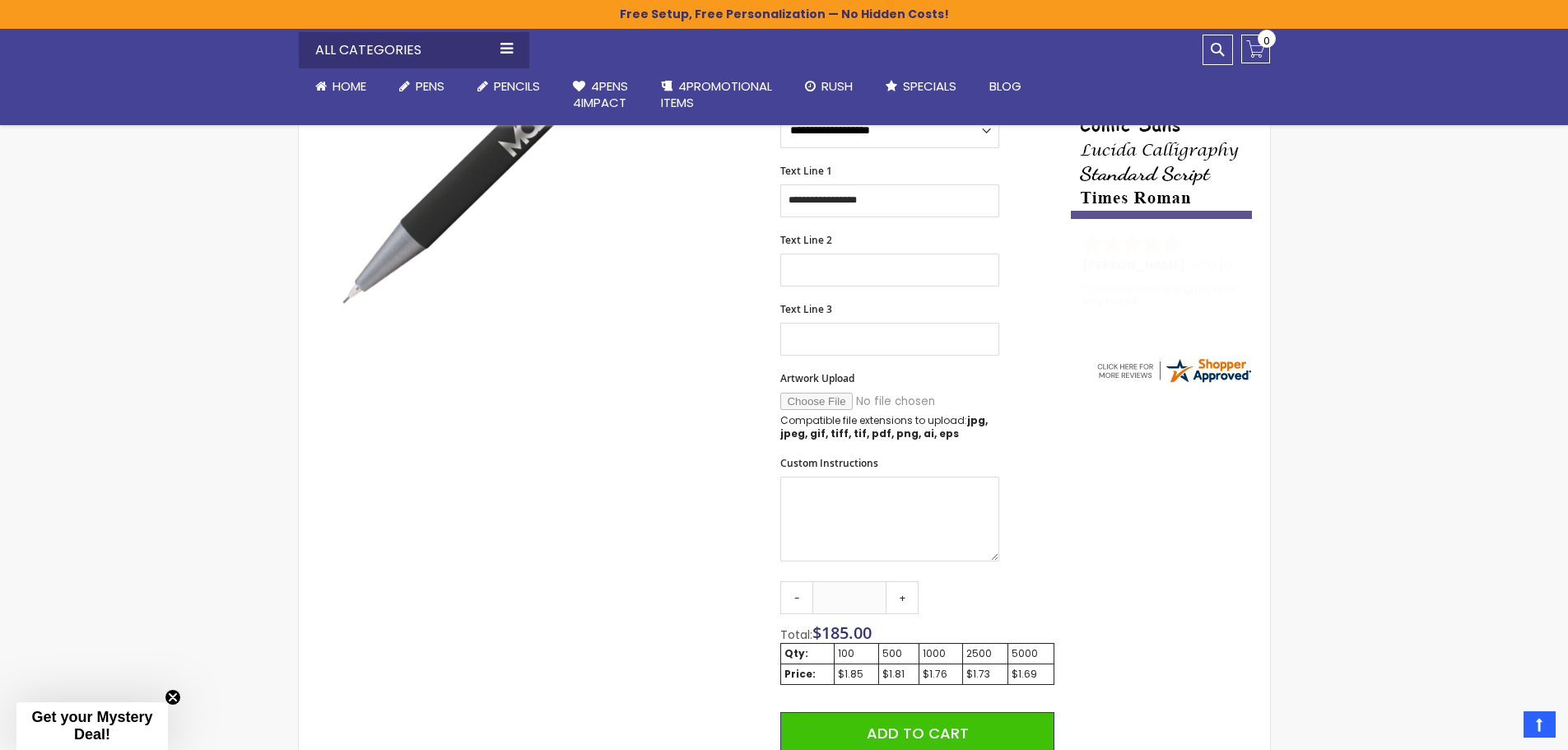
scroll to position [412, 0]
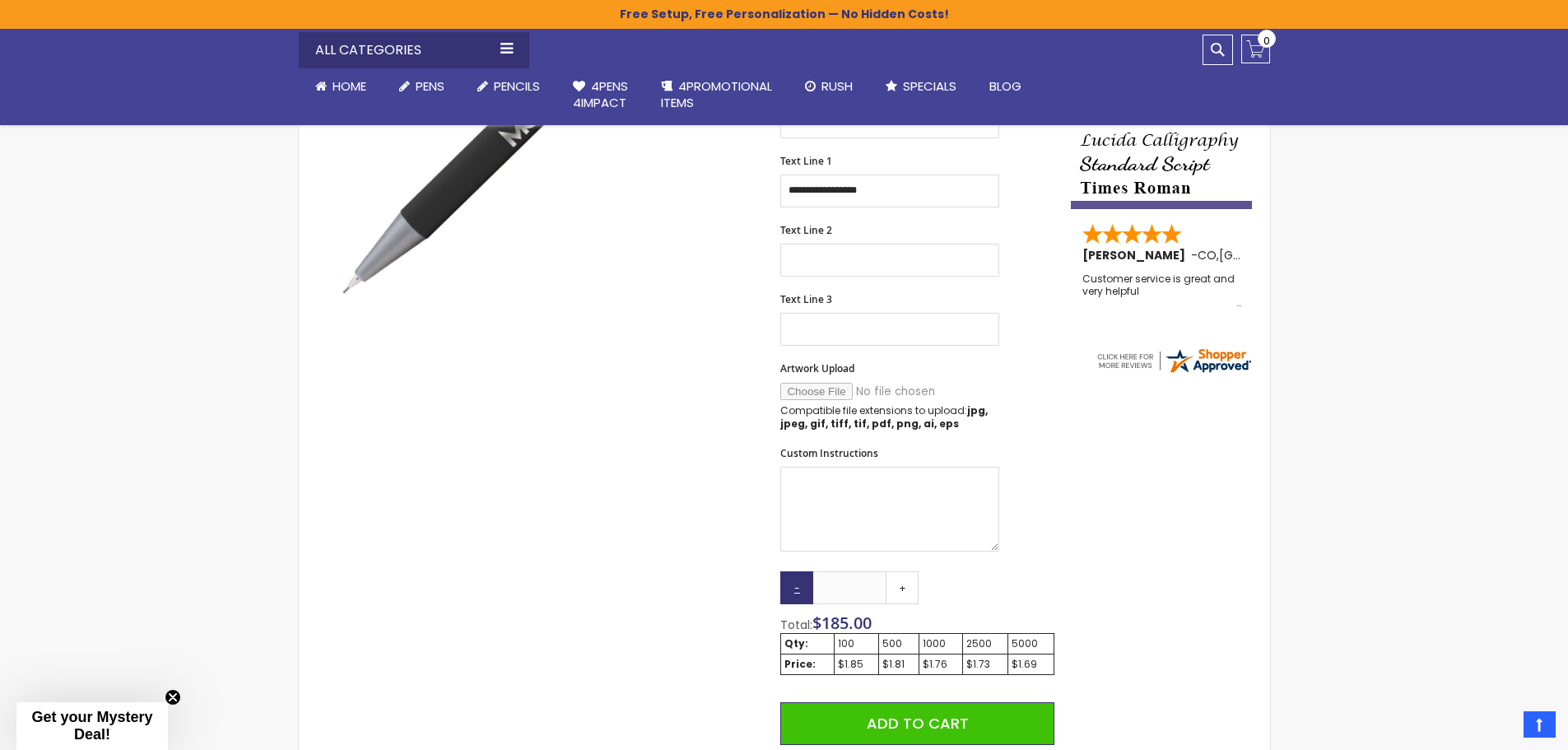
click at [807, 584] on link "-" at bounding box center [797, 588] width 33 height 33
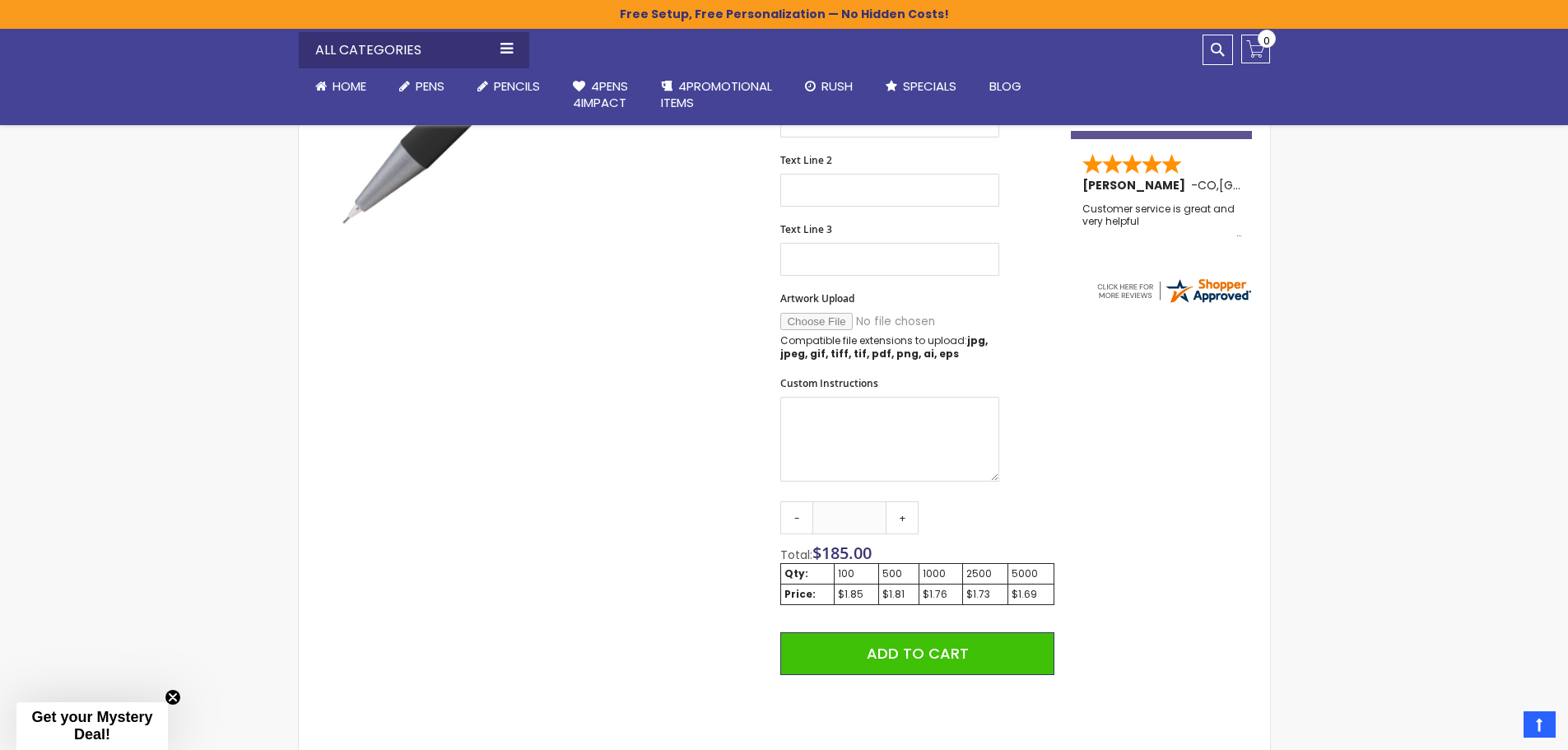
scroll to position [576, 0]
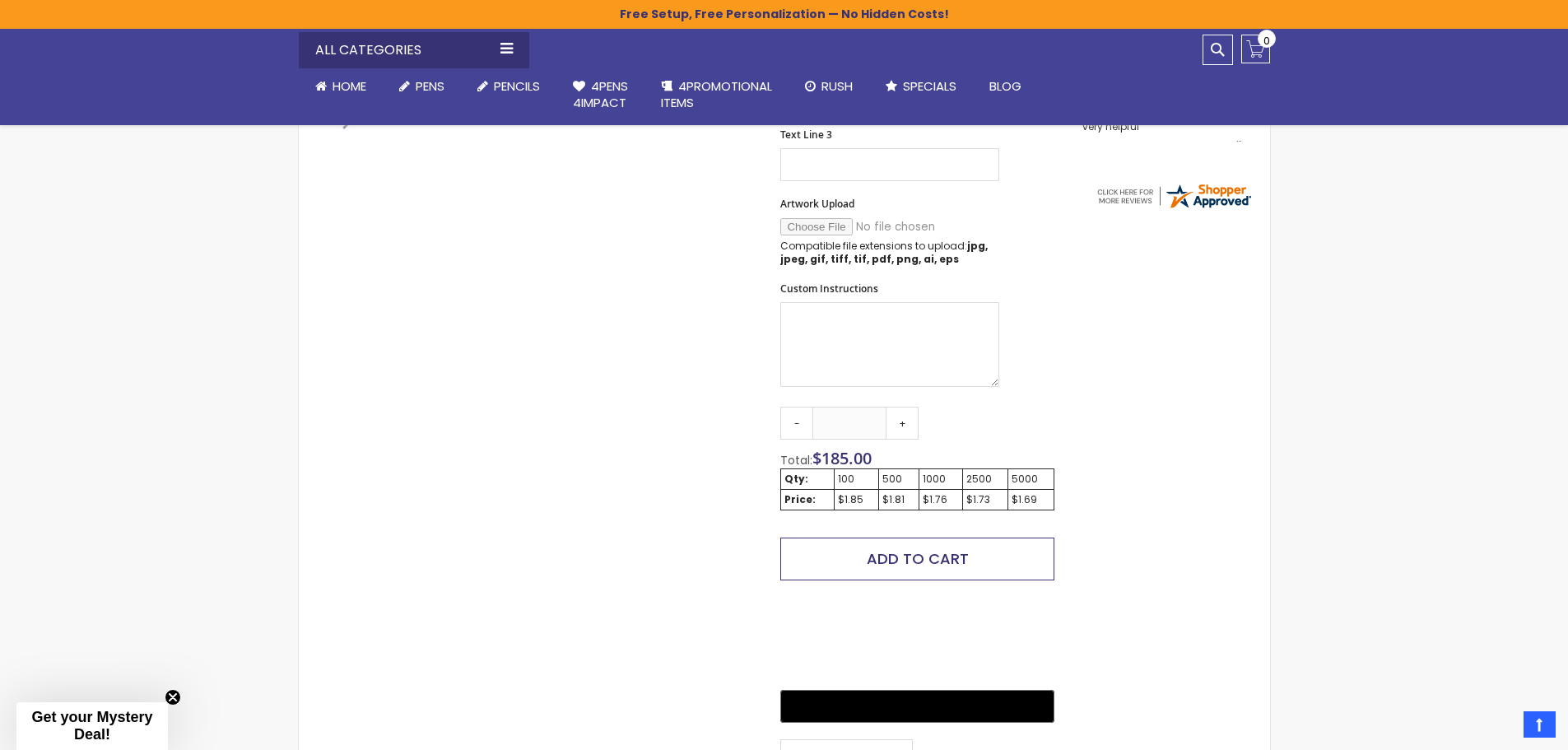
click at [898, 560] on span "Add to Cart" at bounding box center [918, 558] width 102 height 20
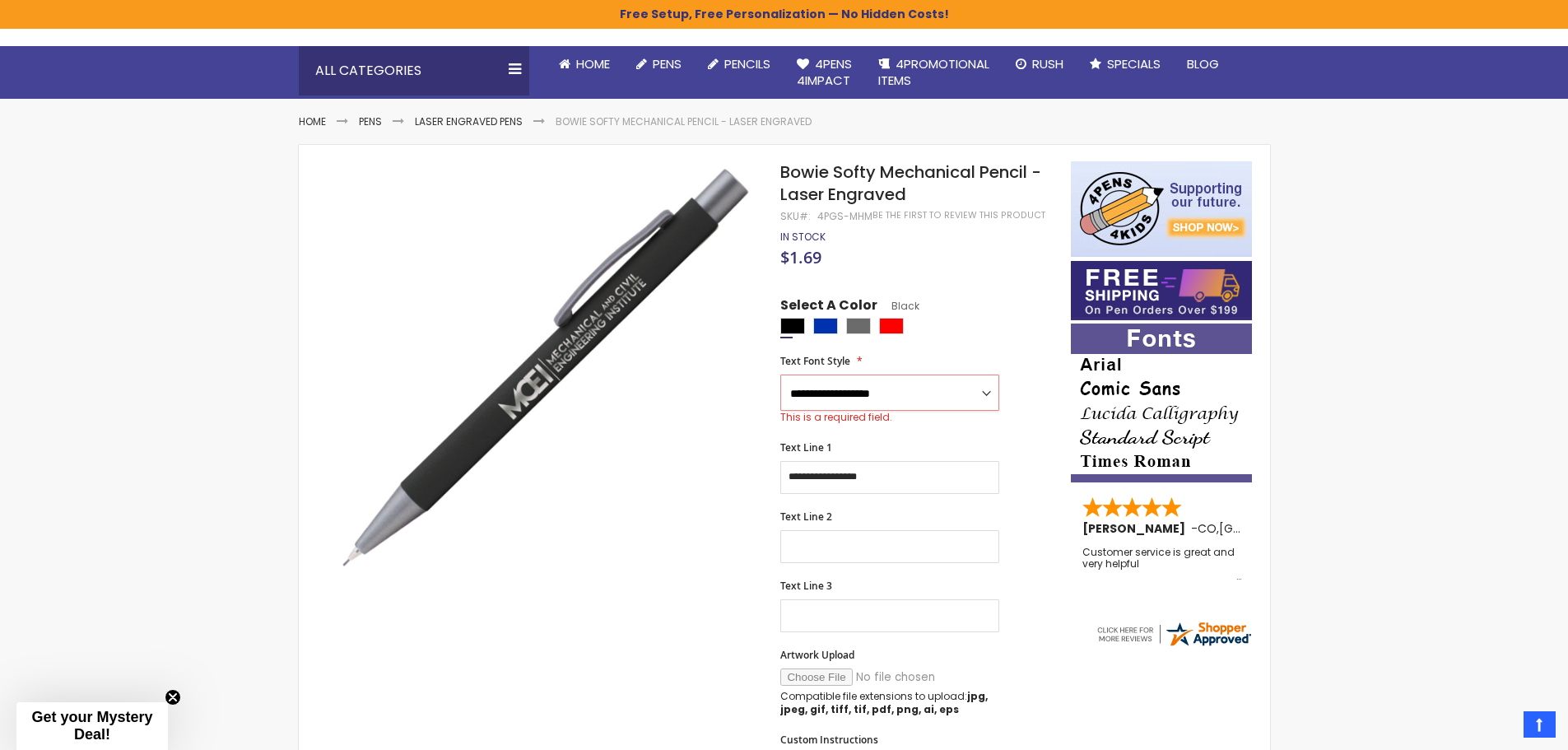
scroll to position [138, 0]
click at [898, 386] on select "**********" at bounding box center [890, 393] width 219 height 36
select select "****"
click at [780, 375] on select "**********" at bounding box center [890, 393] width 219 height 36
click at [890, 401] on select "**********" at bounding box center [890, 393] width 219 height 36
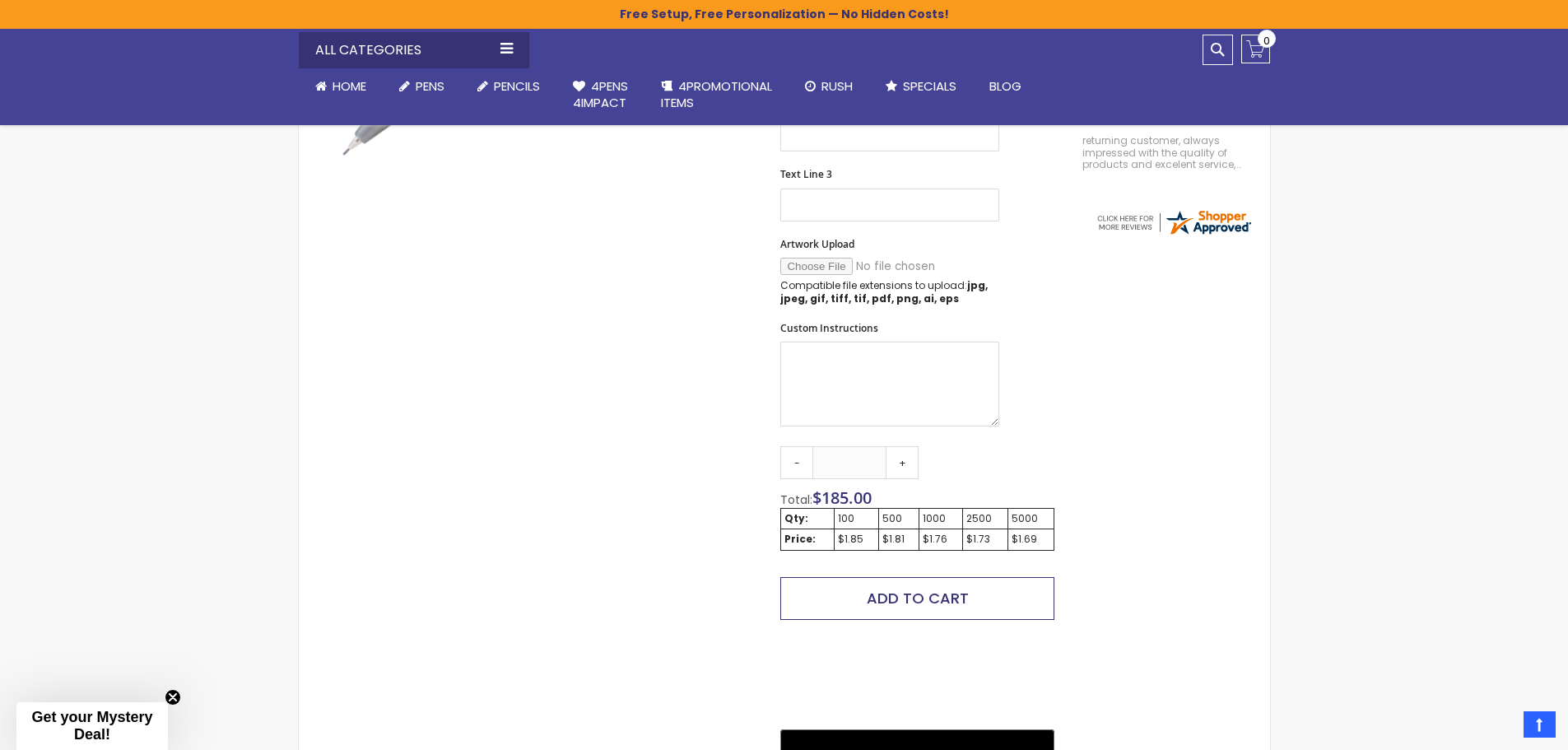
click at [950, 583] on button "Add to Cart" at bounding box center [917, 598] width 274 height 42
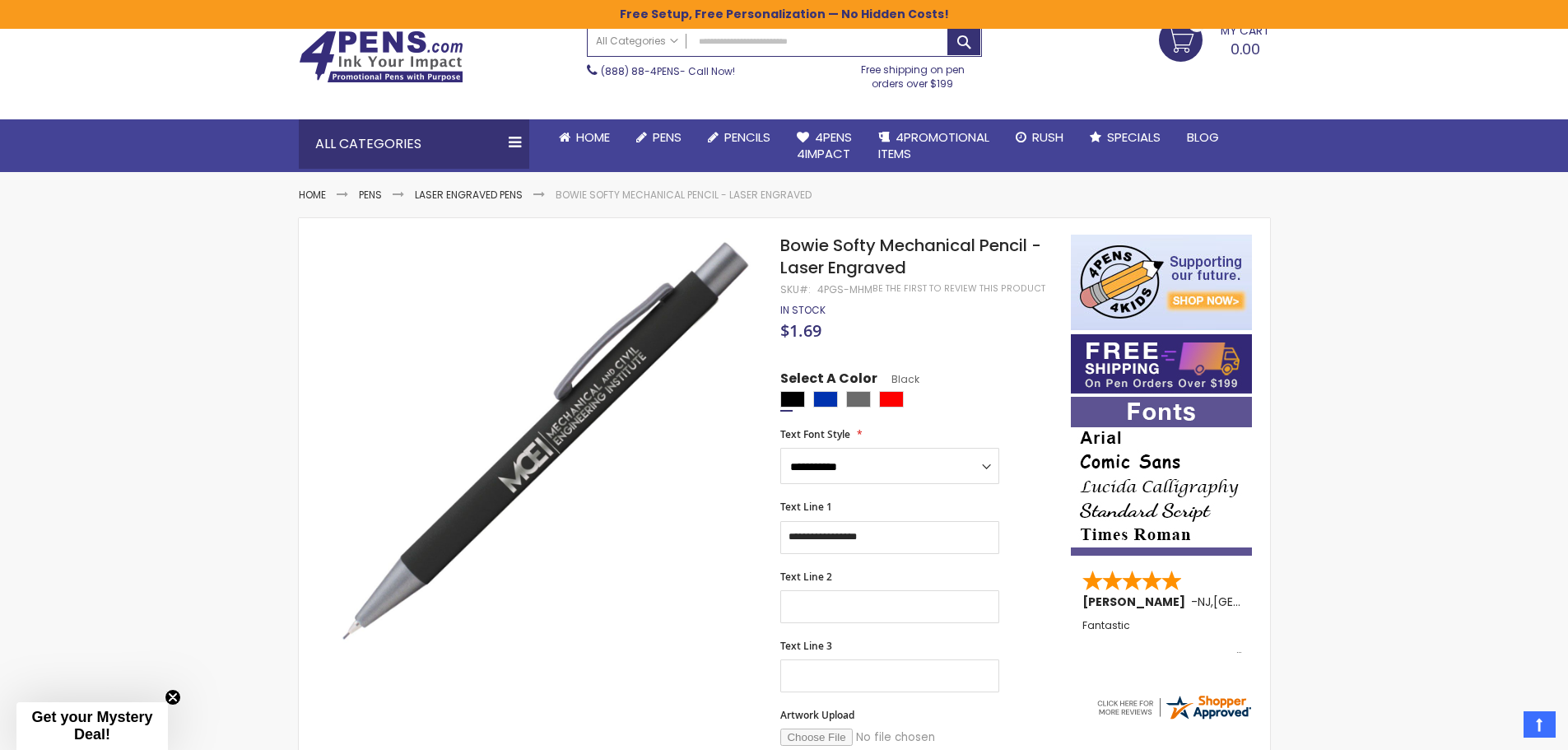
scroll to position [0, 0]
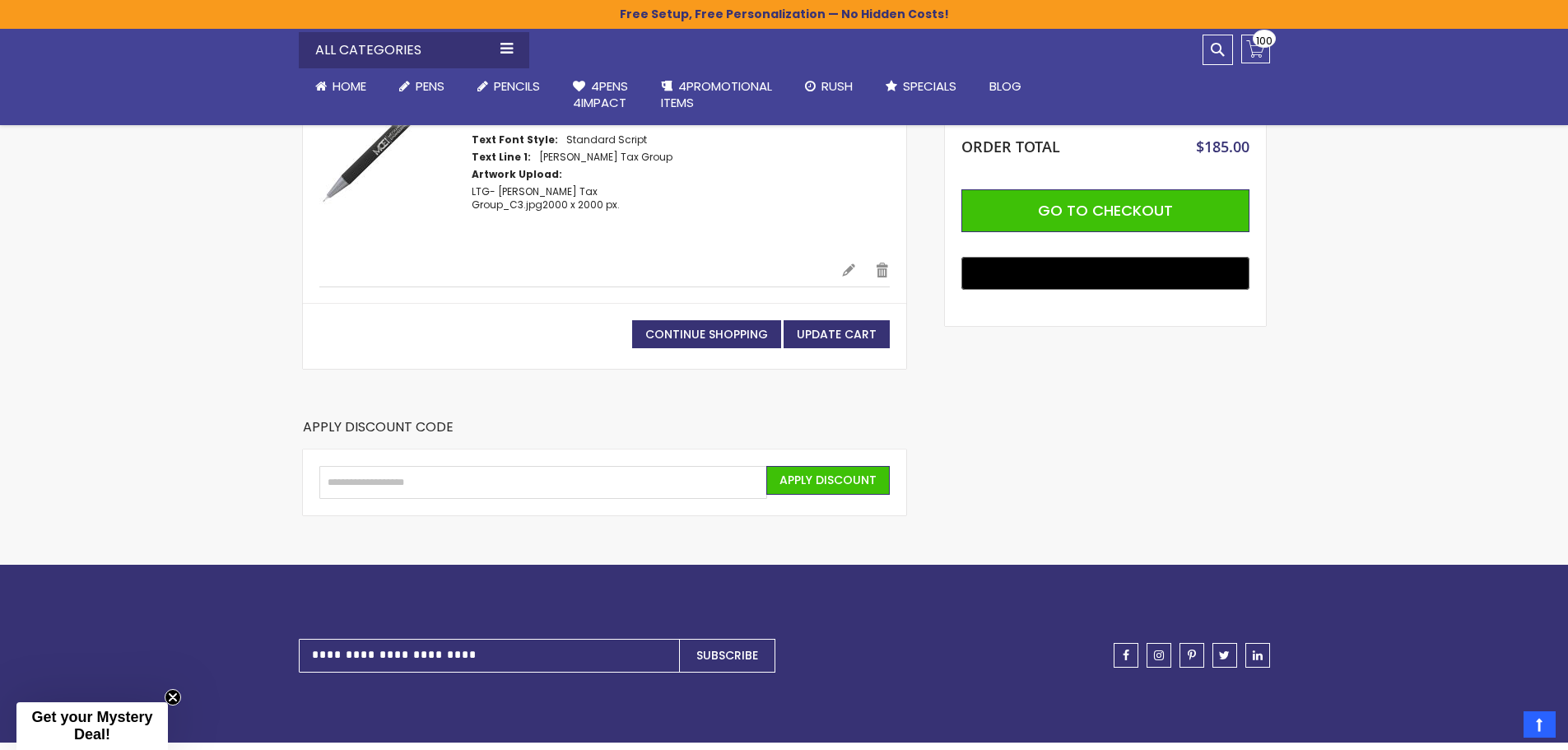
scroll to position [247, 0]
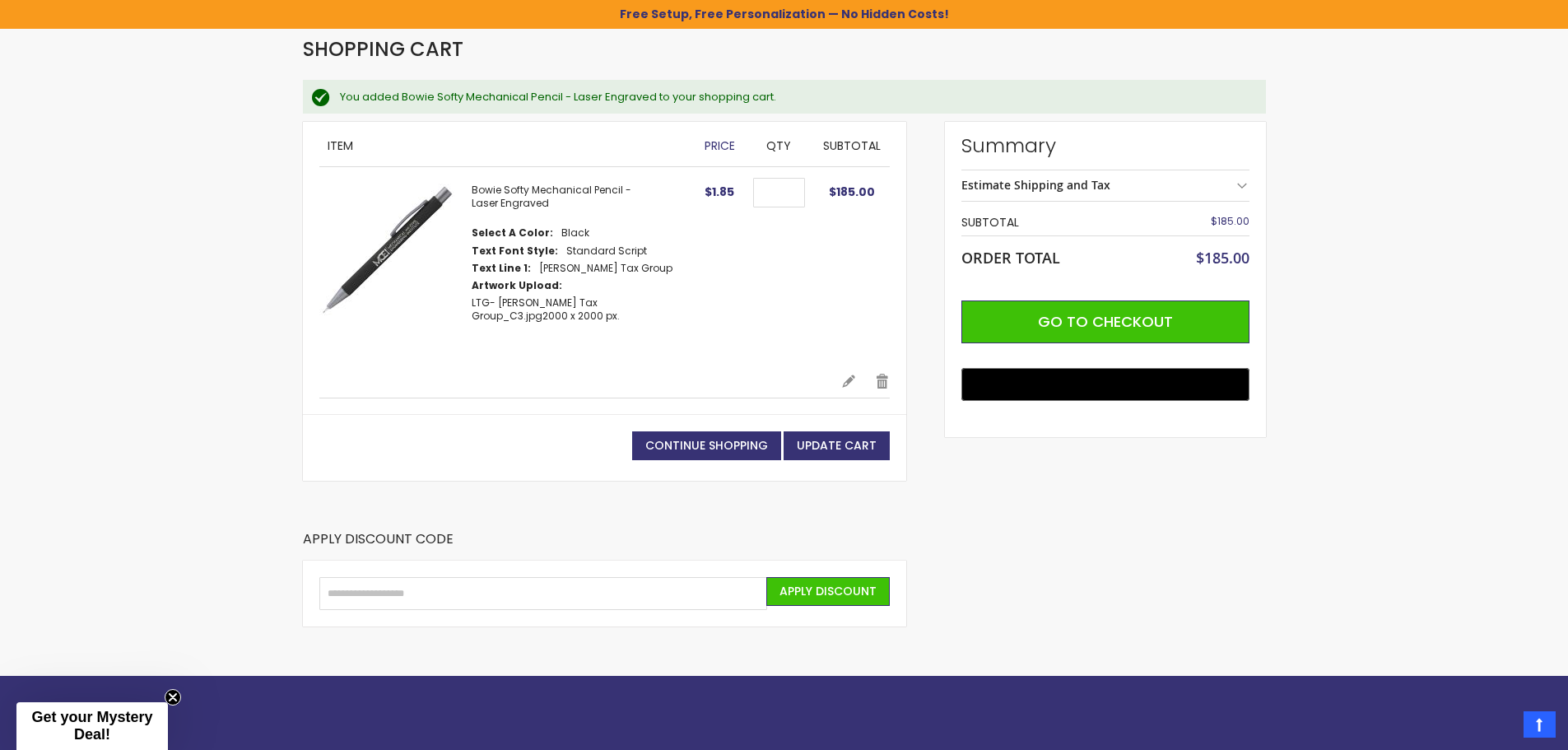
click at [1365, 639] on div "Skip to Content sample Wishlist Sign Out Sign In Sign In Login Forgot Your Pass…" at bounding box center [784, 452] width 1568 height 1399
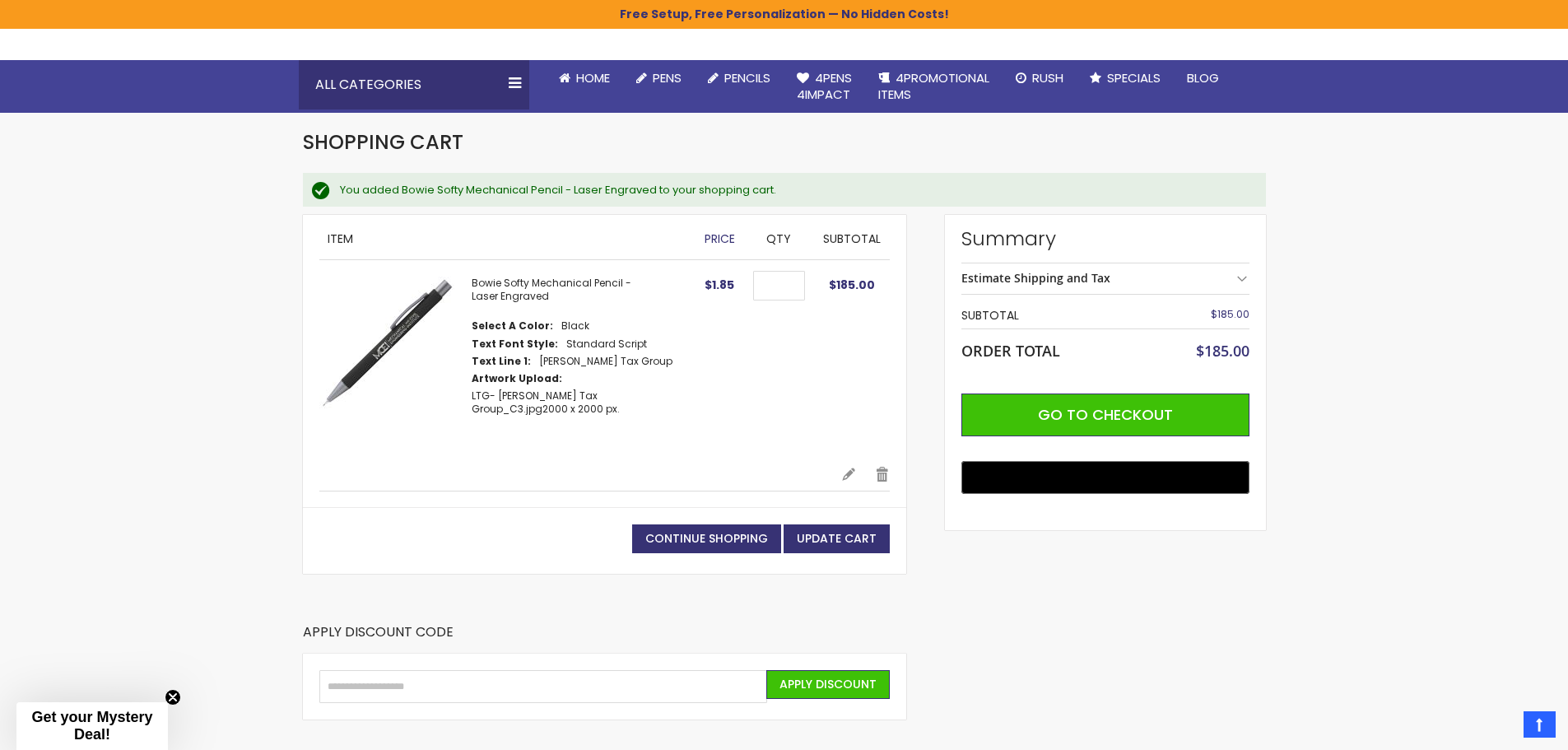
scroll to position [0, 0]
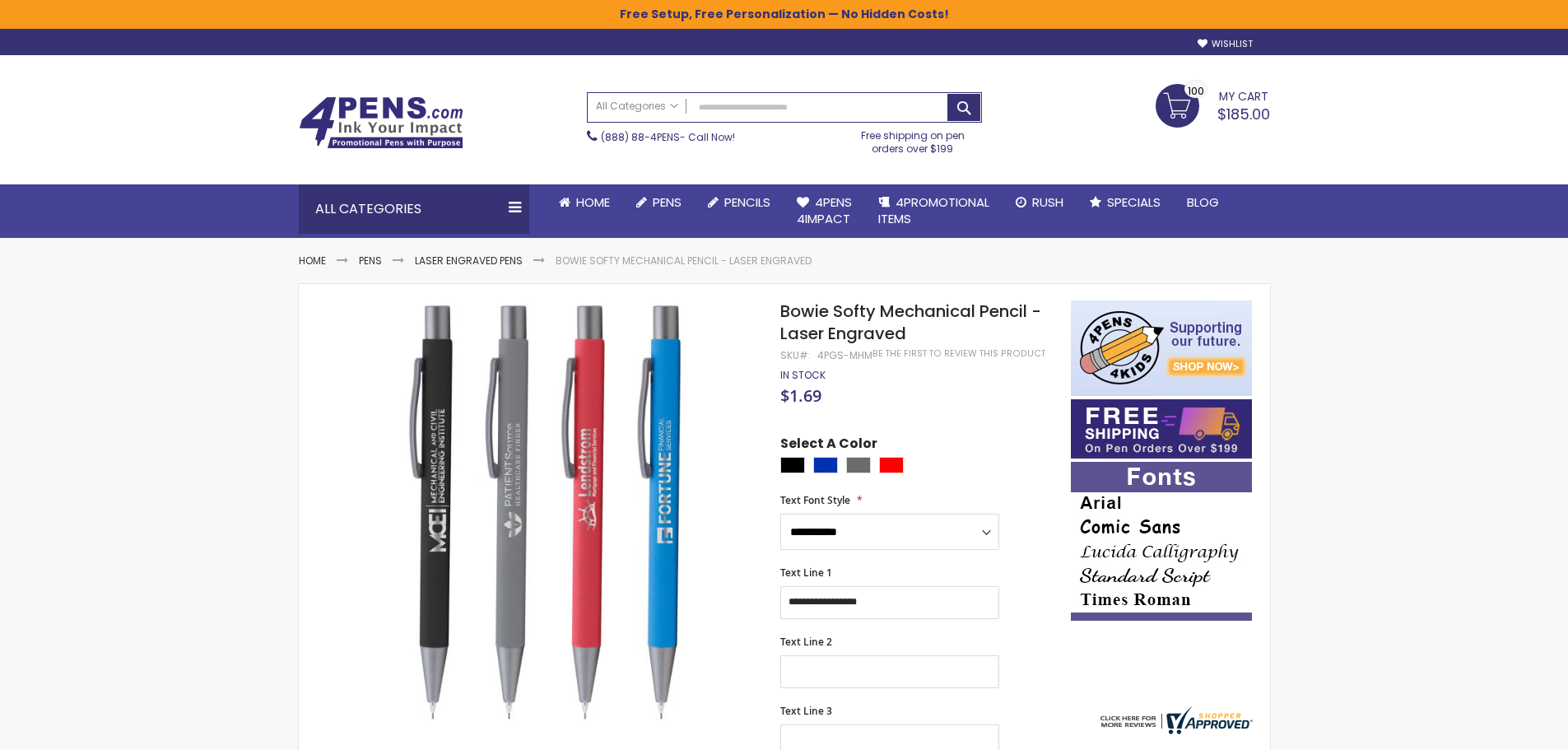
select select "****"
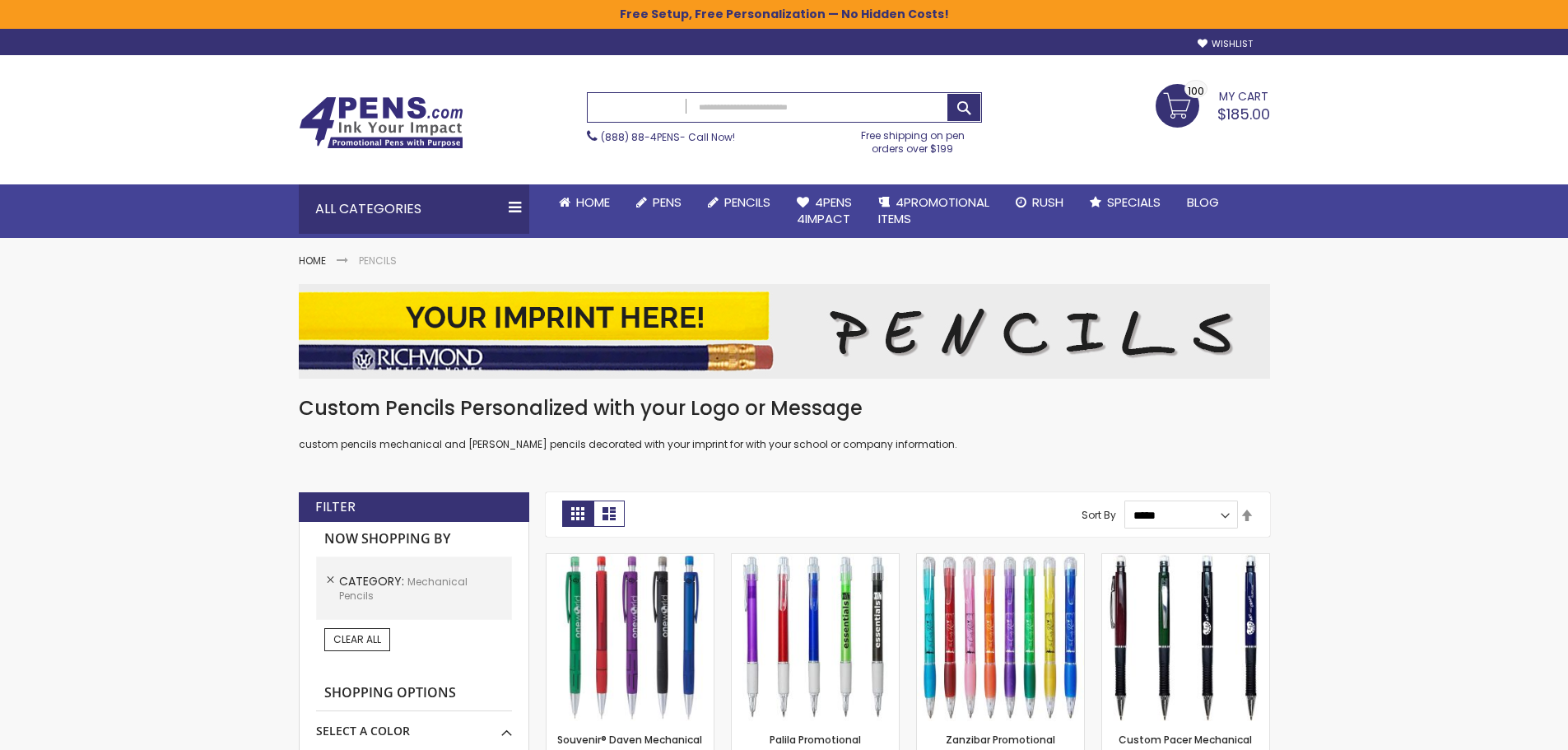
scroll to position [494, 0]
